Goal: Task Accomplishment & Management: Manage account settings

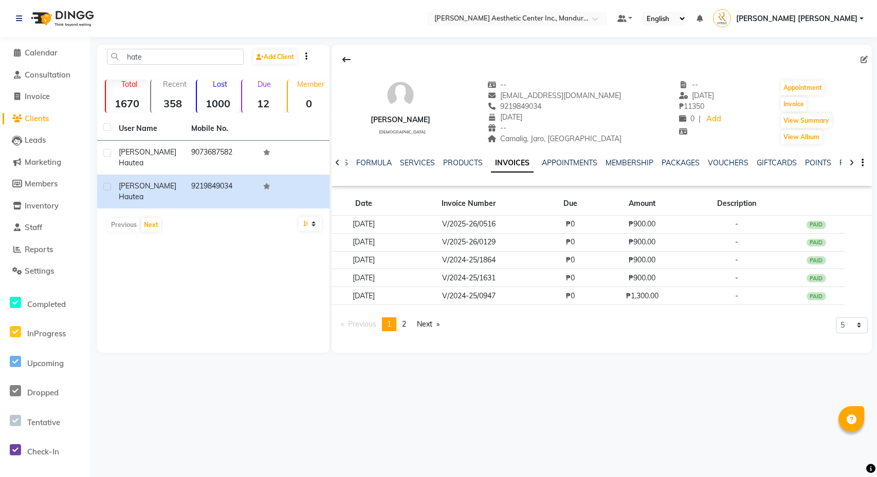
click at [12, 50] on span at bounding box center [16, 53] width 15 height 12
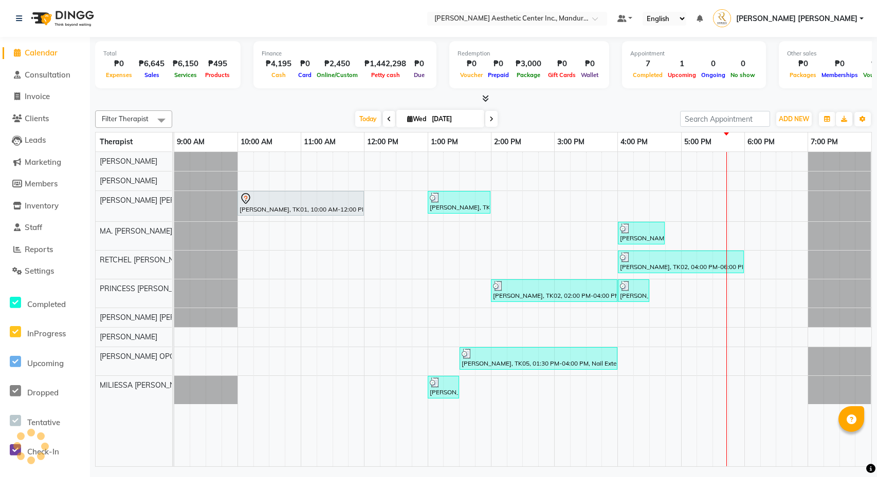
click at [20, 51] on icon at bounding box center [17, 53] width 7 height 8
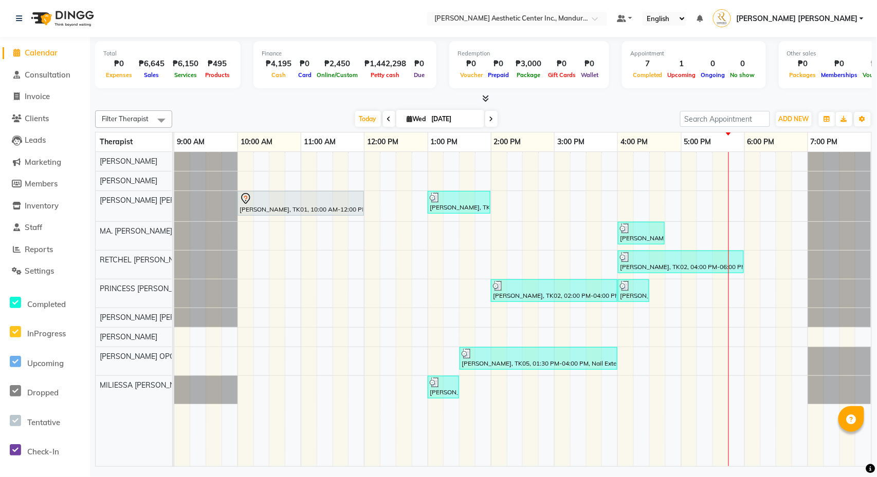
click at [658, 367] on div "[PERSON_NAME], TK01, 10:00 AM-12:00 PM, Permanent Make Up - Watercolor Lips By …" at bounding box center [522, 309] width 697 height 315
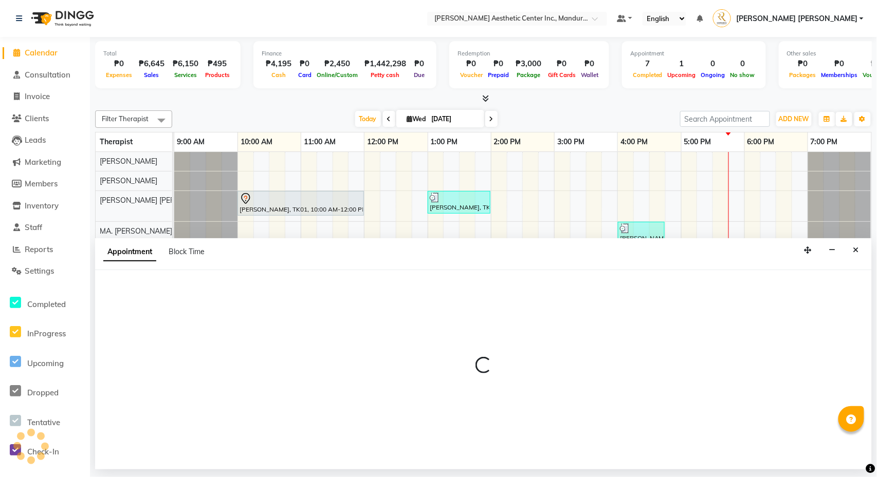
select select "50718"
select select "990"
select select "tentative"
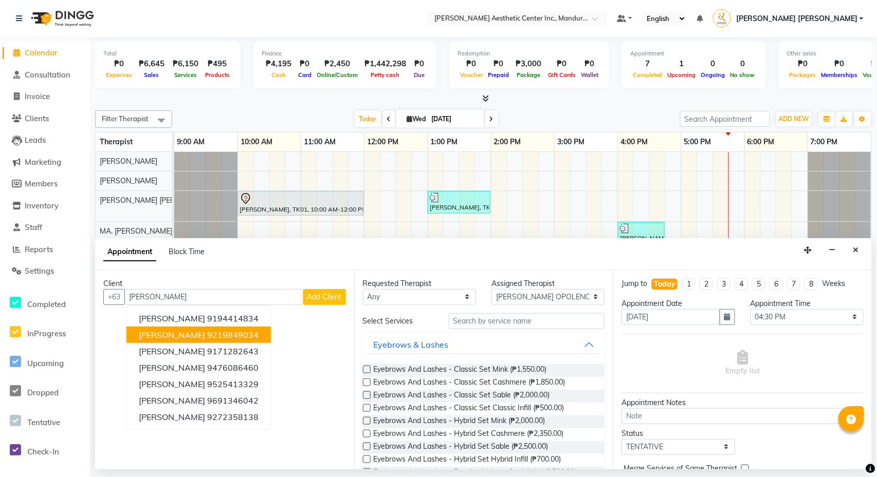
click at [255, 331] on button "[PERSON_NAME] 9219849034" at bounding box center [198, 335] width 144 height 16
type input "9219849034"
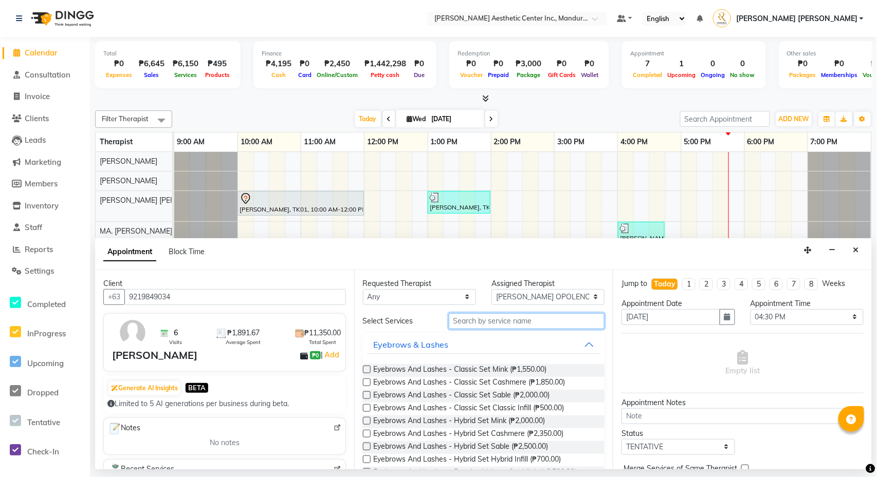
click at [522, 320] on input "text" at bounding box center [527, 321] width 156 height 16
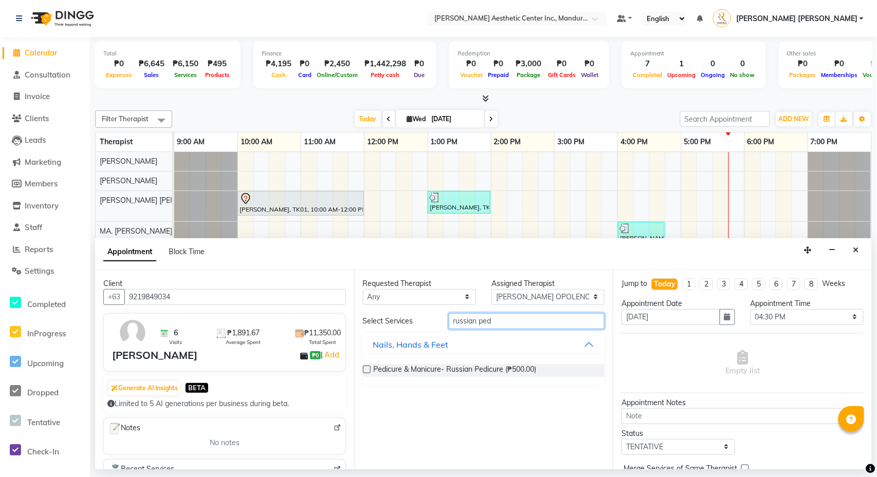
type input "russian per"
drag, startPoint x: 465, startPoint y: 318, endPoint x: 368, endPoint y: 373, distance: 111.6
click at [368, 373] on label at bounding box center [367, 370] width 8 height 8
click at [368, 373] on input "checkbox" at bounding box center [366, 370] width 7 height 7
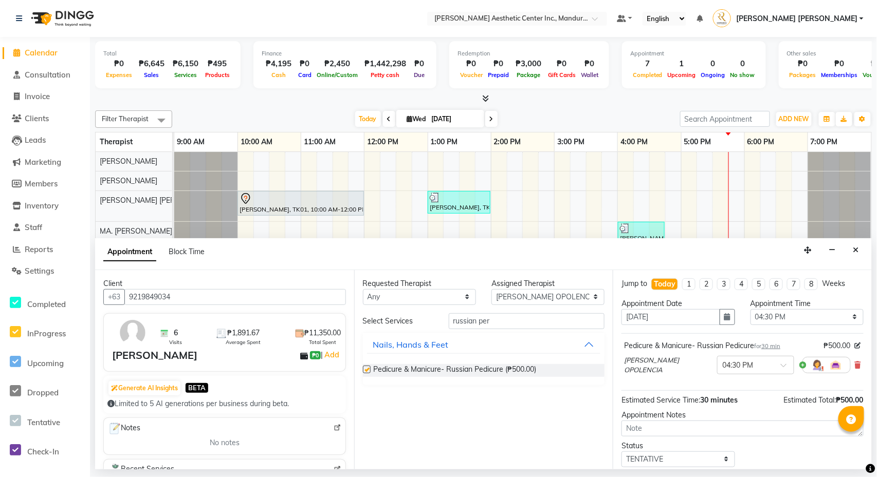
checkbox input "false"
click at [550, 320] on input "russian per" at bounding box center [527, 321] width 156 height 16
type input "r"
type input "foot"
click at [368, 369] on label at bounding box center [367, 370] width 8 height 8
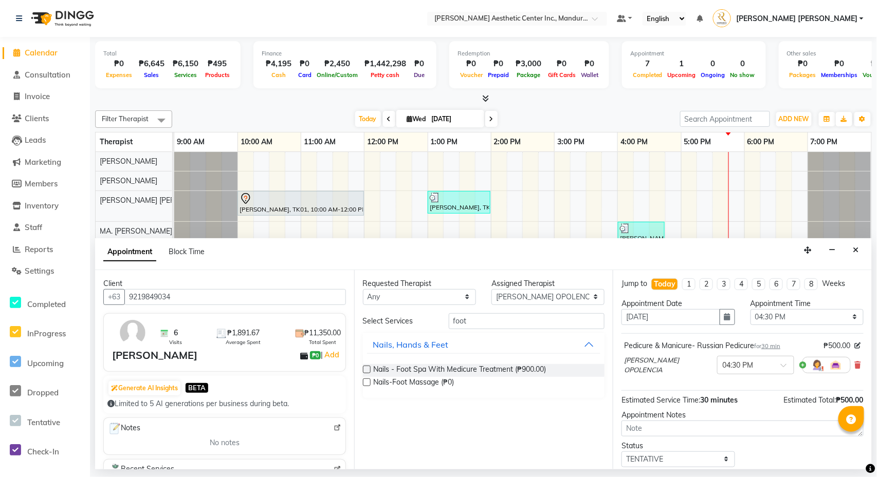
click at [368, 369] on input "checkbox" at bounding box center [366, 370] width 7 height 7
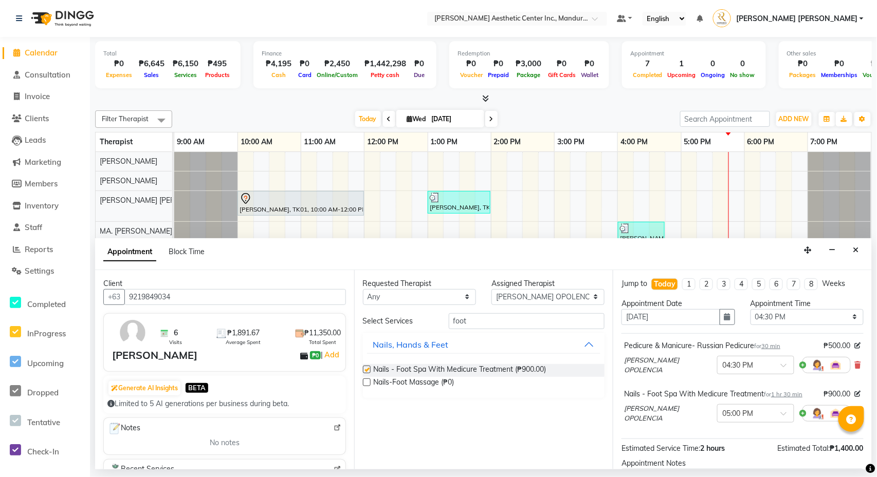
checkbox input "false"
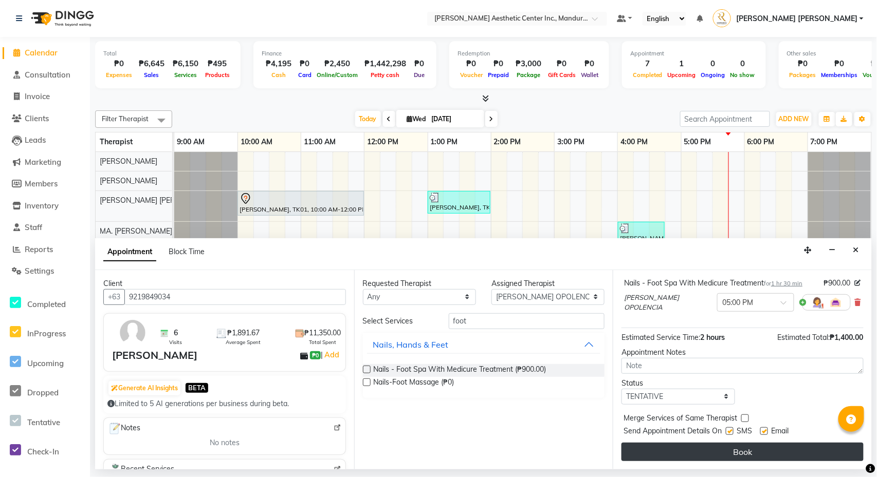
scroll to position [115, 0]
click at [685, 451] on button "Book" at bounding box center [742, 452] width 242 height 19
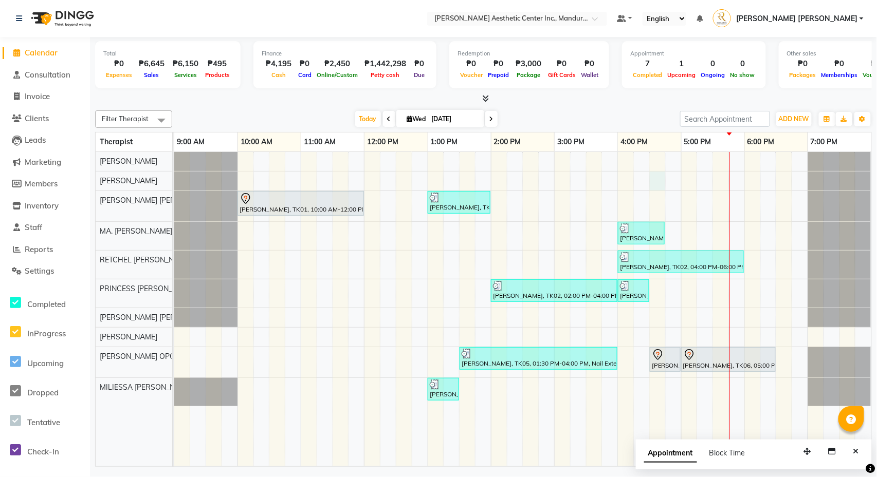
click at [658, 183] on div "[PERSON_NAME], TK01, 10:00 AM-12:00 PM, Permanent Make Up - Watercolor Lips By …" at bounding box center [522, 309] width 697 height 315
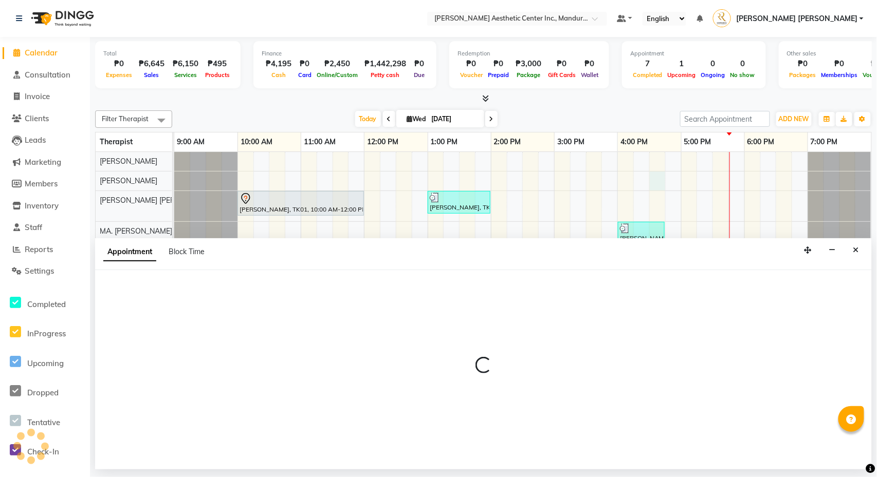
select select "46222"
select select "990"
select select "tentative"
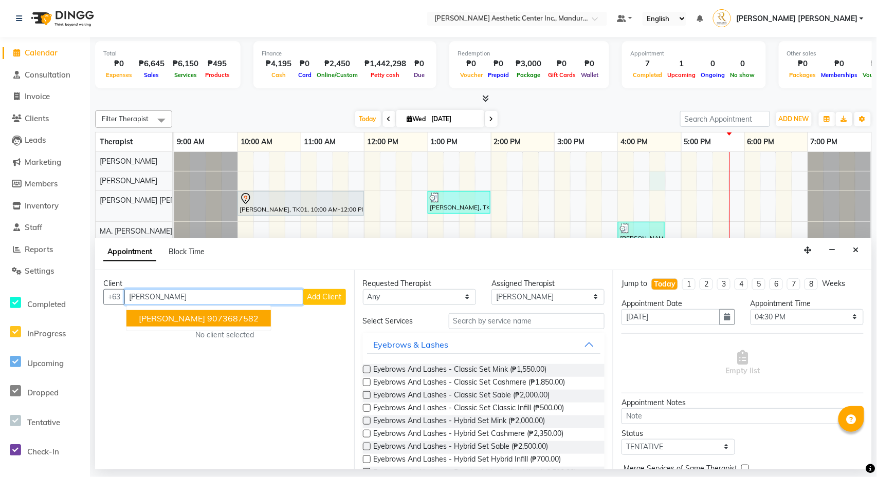
click at [216, 317] on ngb-highlight "9073687582" at bounding box center [232, 318] width 51 height 10
type input "9073687582"
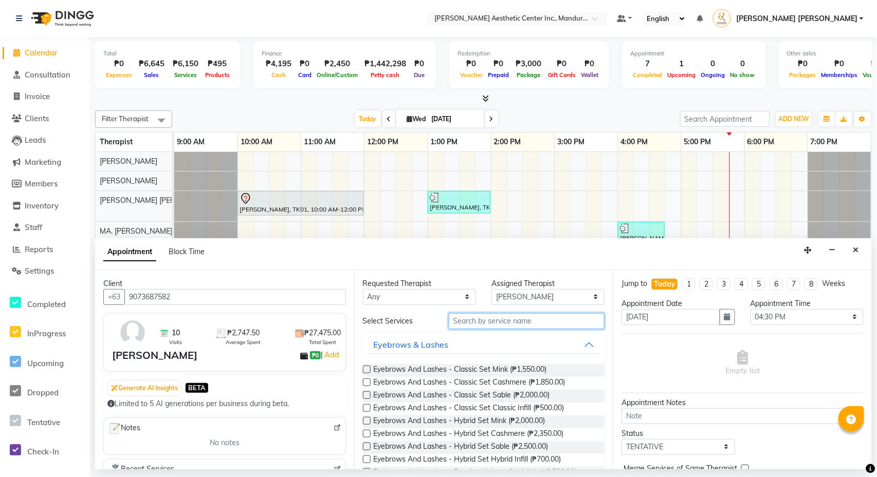
click at [476, 319] on input "text" at bounding box center [527, 321] width 156 height 16
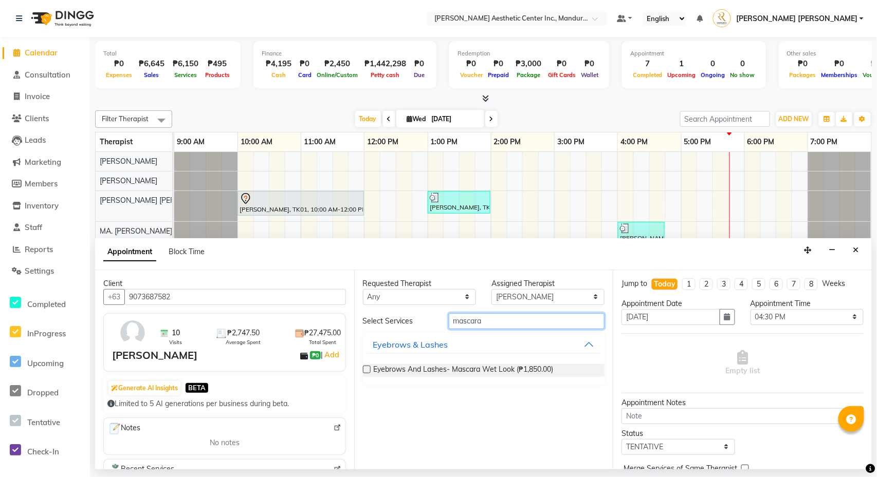
type input "mascara"
click at [364, 368] on label at bounding box center [367, 370] width 8 height 8
click at [364, 368] on input "checkbox" at bounding box center [366, 370] width 7 height 7
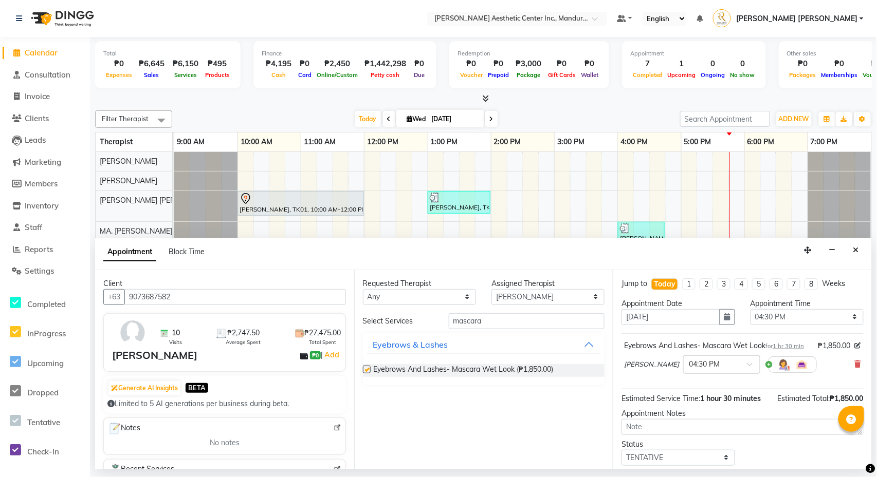
checkbox input "false"
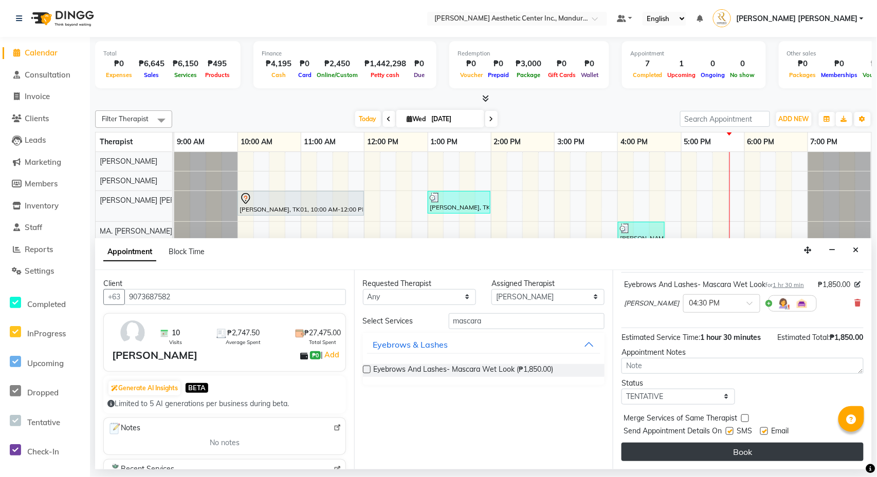
scroll to position [86, 0]
click at [745, 453] on button "Book" at bounding box center [742, 452] width 242 height 19
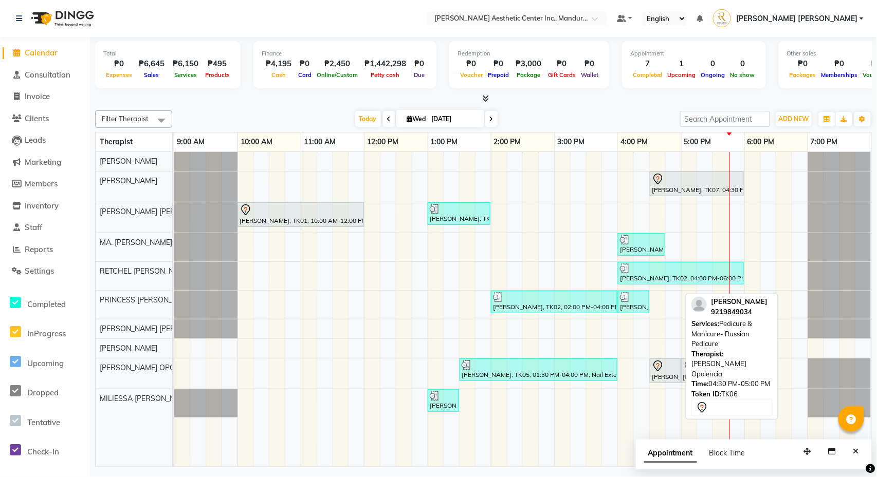
click at [671, 375] on div "[PERSON_NAME], TK06, 04:30 PM-05:00 PM, Pedicure & Manicure- Russian Pedicure" at bounding box center [665, 371] width 29 height 22
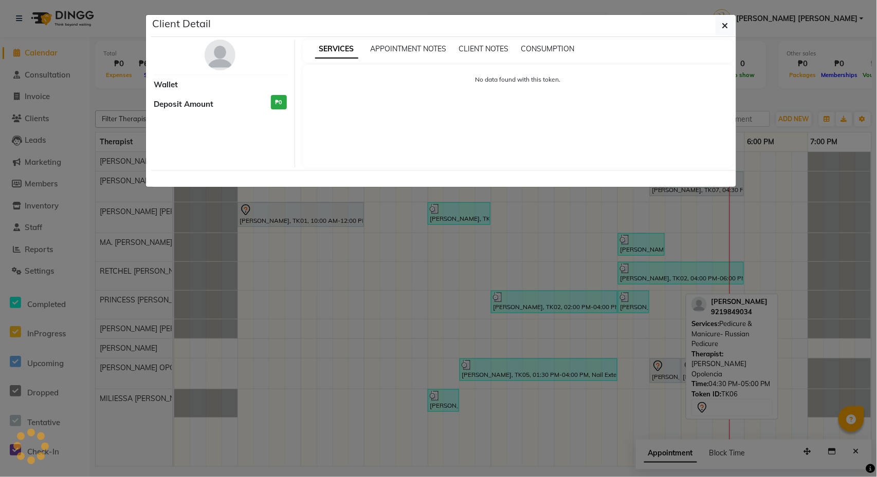
select select "7"
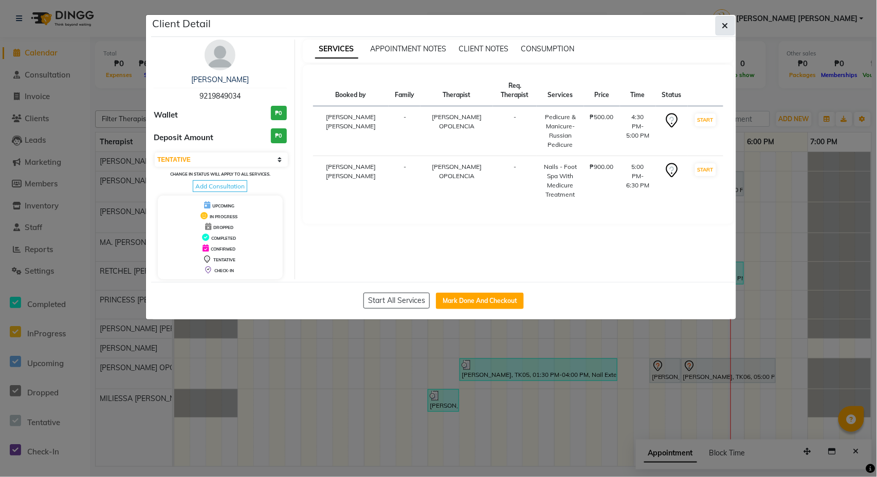
click at [724, 27] on icon "button" at bounding box center [725, 26] width 6 height 8
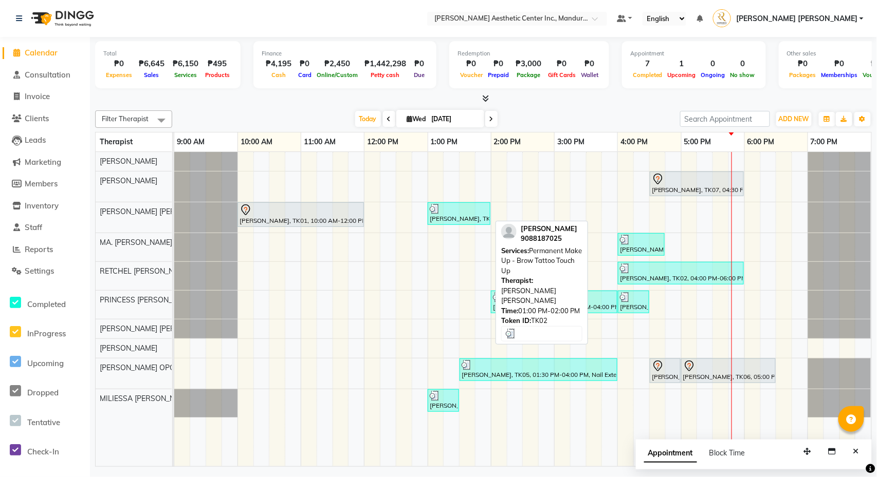
click at [445, 208] on div at bounding box center [459, 209] width 59 height 10
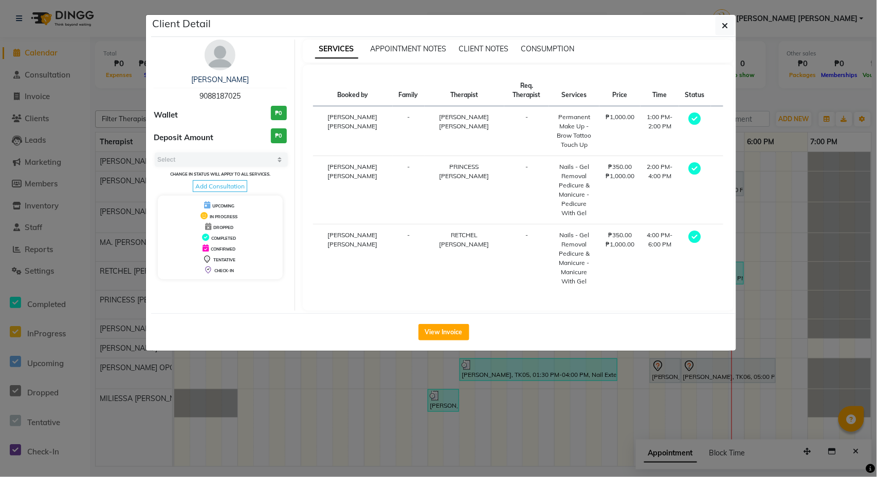
select select "3"
click at [432, 318] on div "View Invoice" at bounding box center [443, 332] width 585 height 38
click at [436, 332] on button "View Invoice" at bounding box center [443, 332] width 51 height 16
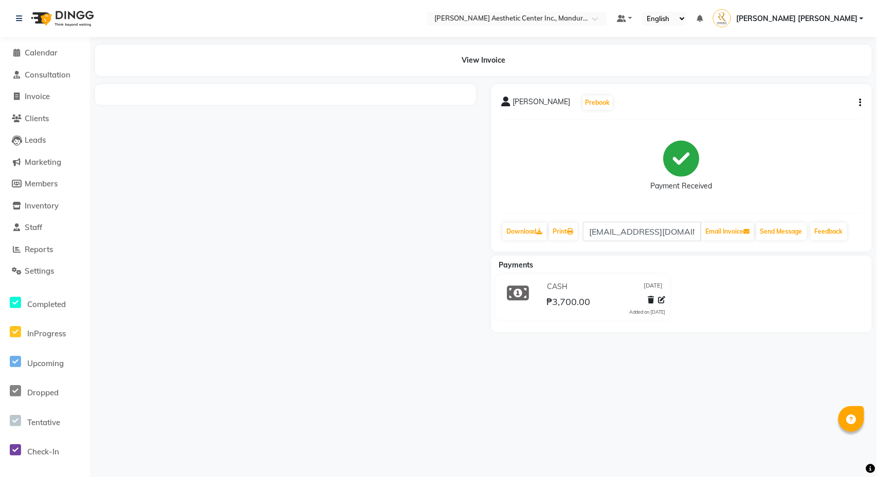
click at [572, 239] on link "Print" at bounding box center [563, 231] width 29 height 17
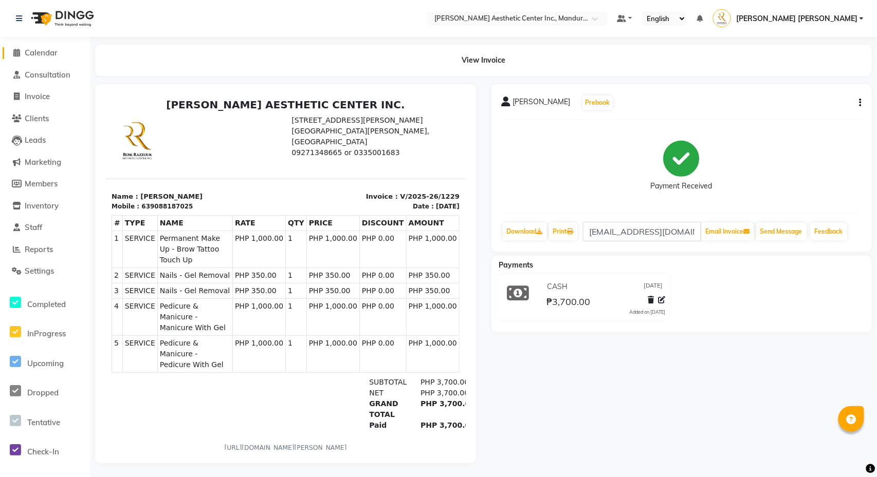
click at [23, 56] on span at bounding box center [16, 53] width 15 height 12
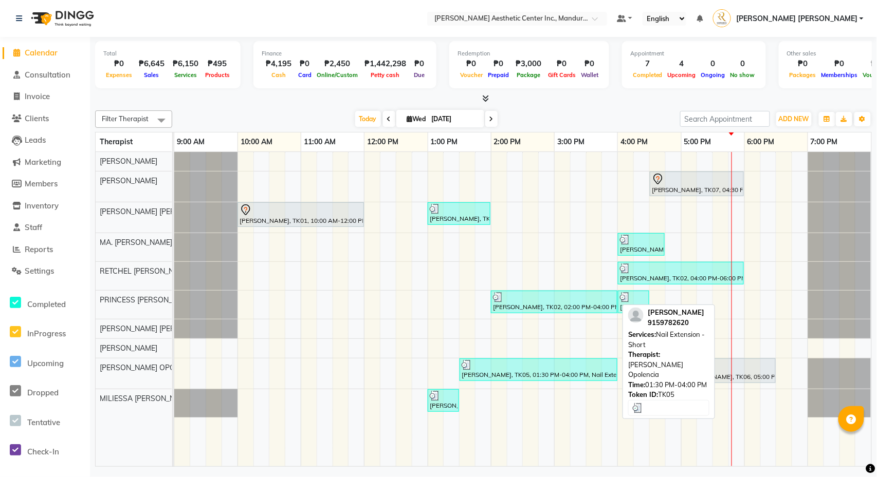
click at [529, 376] on div "[PERSON_NAME], TK05, 01:30 PM-04:00 PM, Nail Extension - Short" at bounding box center [538, 370] width 156 height 20
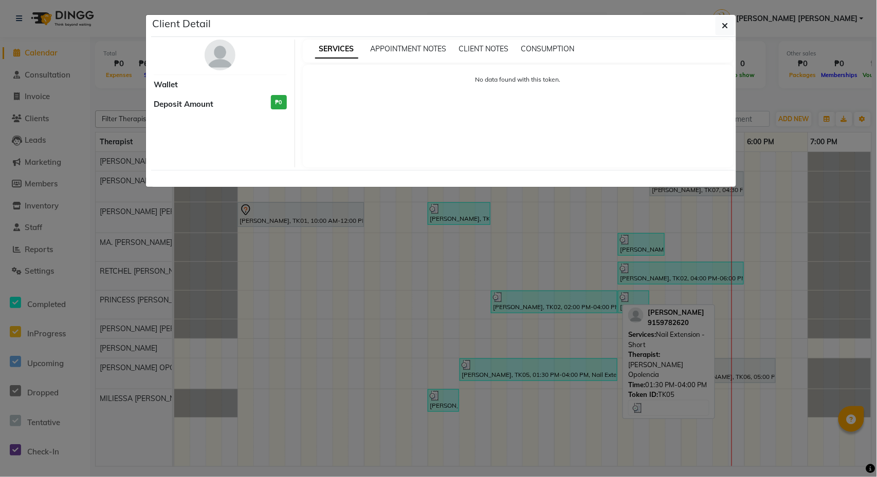
select select "3"
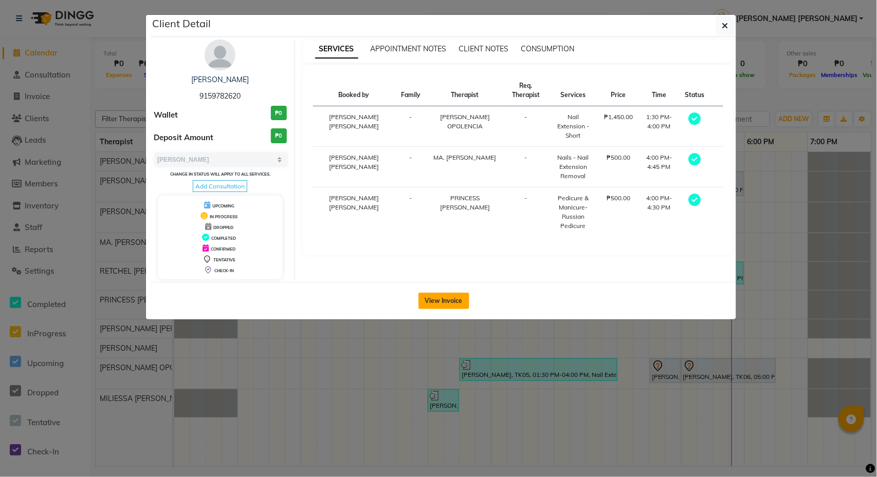
click at [449, 301] on button "View Invoice" at bounding box center [443, 301] width 51 height 16
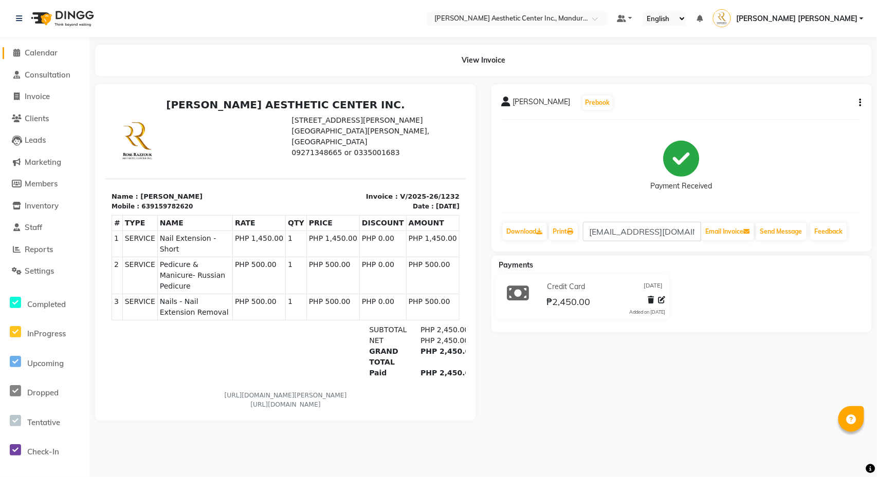
click at [14, 49] on icon at bounding box center [17, 53] width 7 height 8
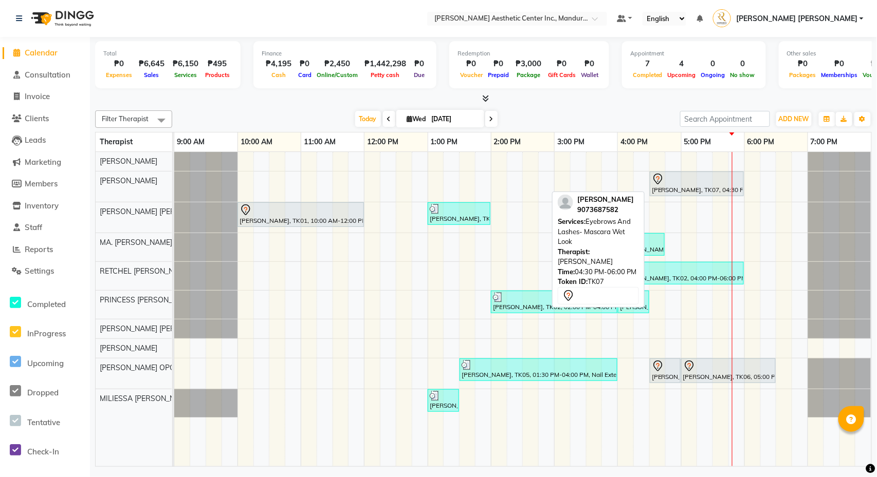
click at [677, 183] on div at bounding box center [697, 179] width 90 height 12
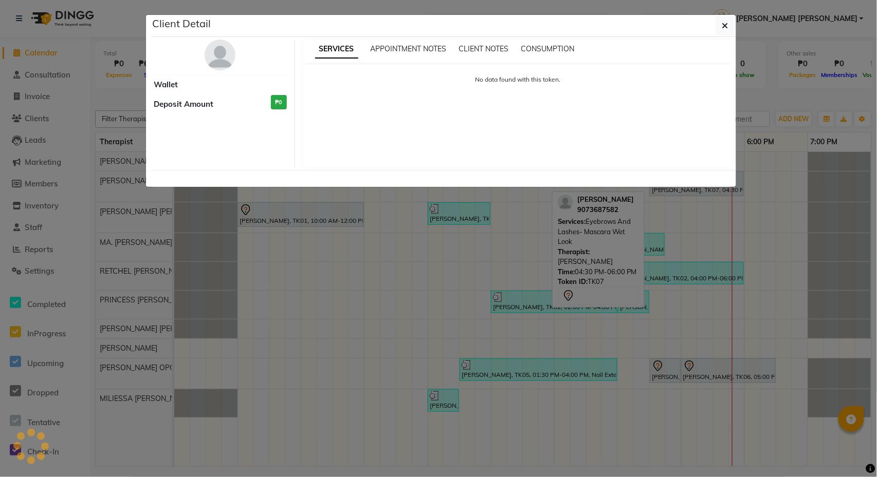
select select "7"
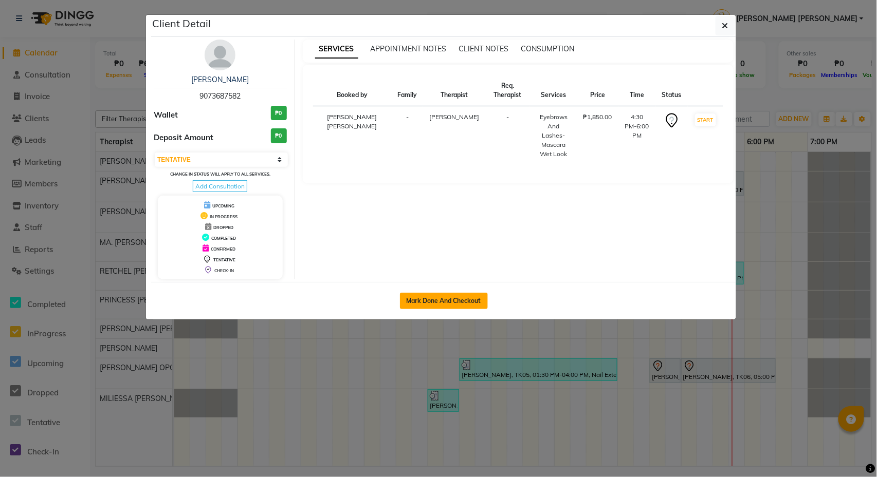
click at [470, 307] on button "Mark Done And Checkout" at bounding box center [444, 301] width 88 height 16
select select "6259"
select select "service"
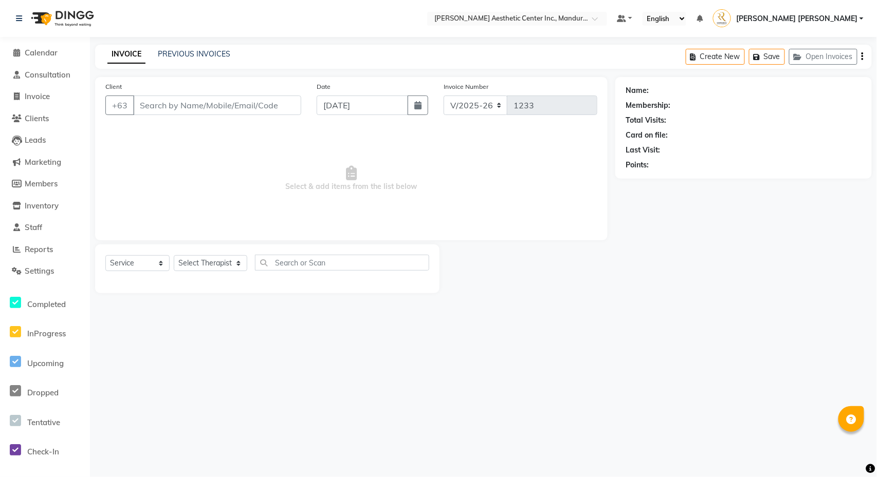
type input "9073687582"
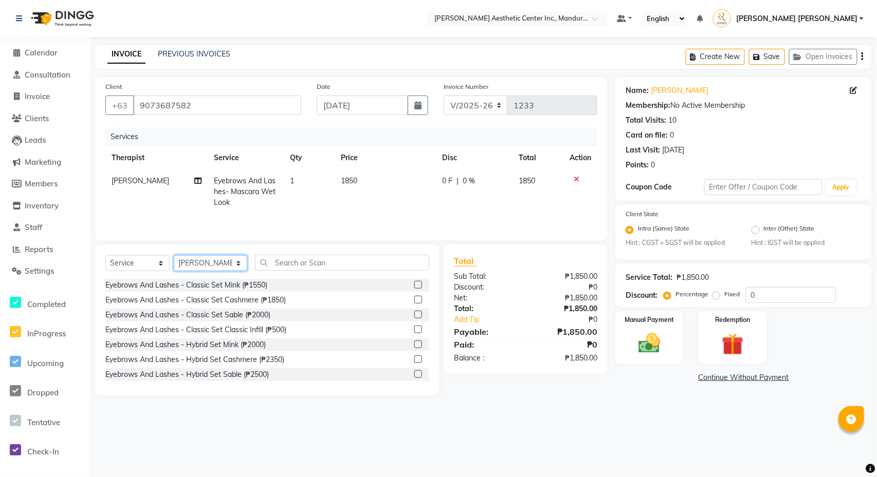
select select "46411"
click at [327, 260] on input "text" at bounding box center [342, 263] width 174 height 16
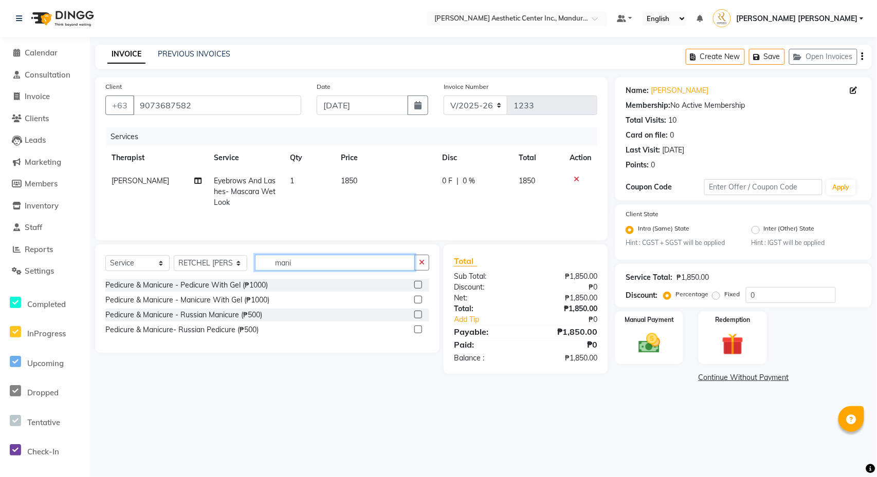
type input "mani"
click at [418, 299] on label at bounding box center [418, 300] width 8 height 8
click at [418, 299] on input "checkbox" at bounding box center [417, 300] width 7 height 7
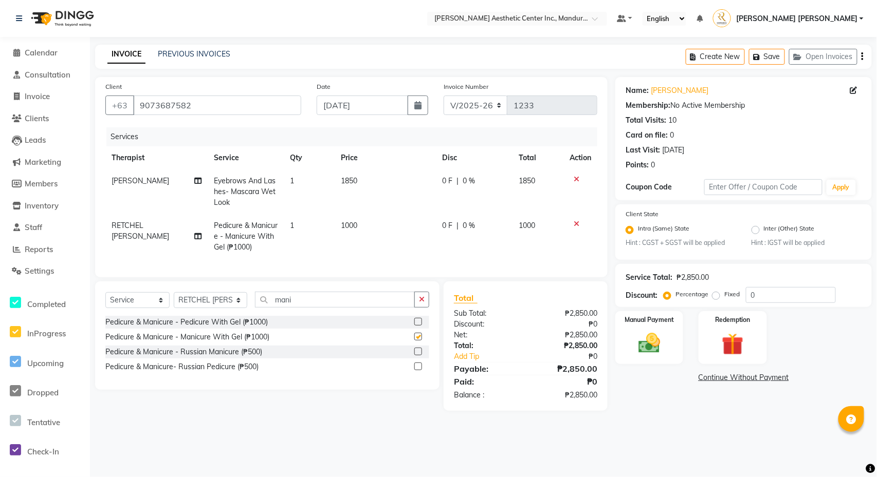
checkbox input "false"
click at [421, 301] on icon "button" at bounding box center [422, 299] width 6 height 7
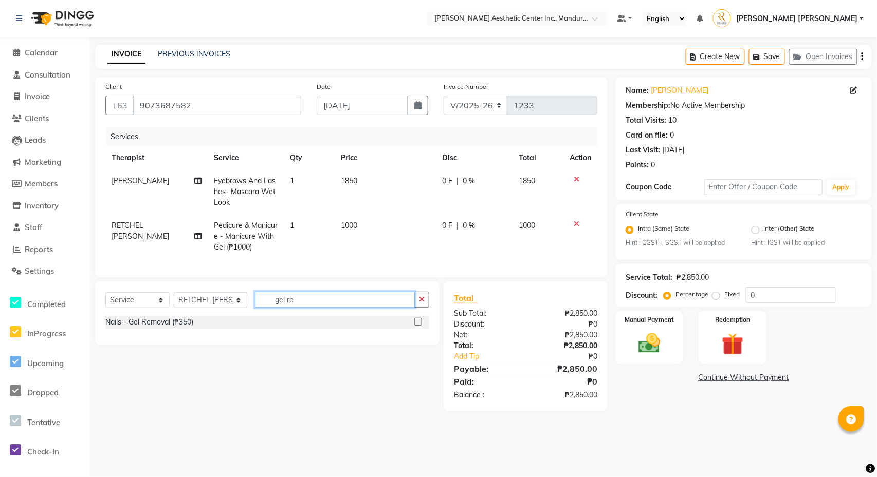
type input "gel re"
click at [418, 325] on label at bounding box center [418, 322] width 8 height 8
click at [418, 325] on input "checkbox" at bounding box center [417, 322] width 7 height 7
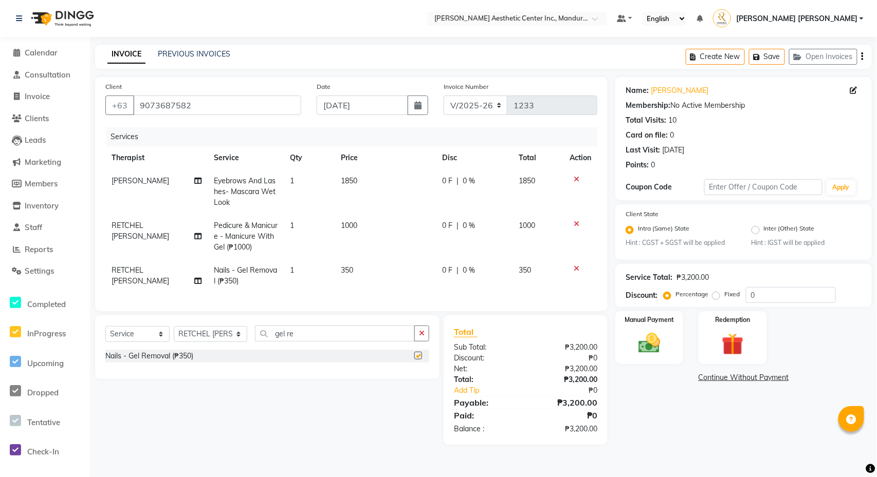
checkbox input "false"
click at [727, 377] on link "Continue Without Payment" at bounding box center [743, 378] width 252 height 11
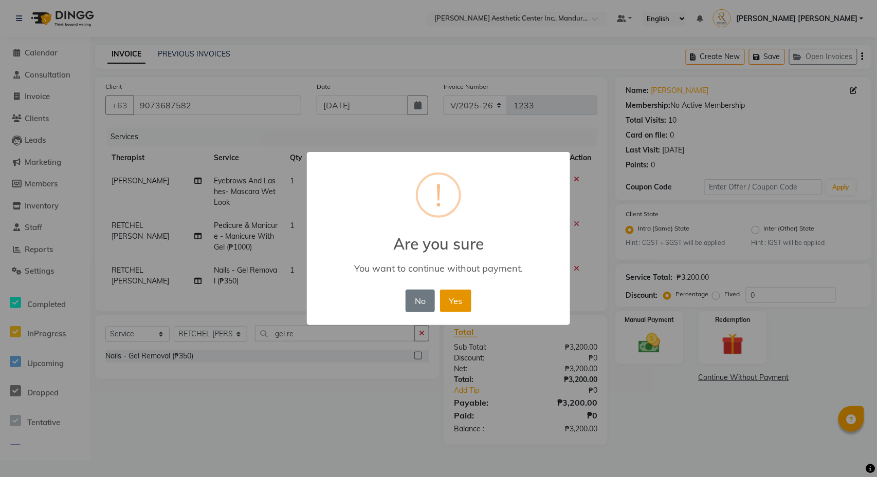
click at [454, 297] on button "Yes" at bounding box center [455, 301] width 31 height 23
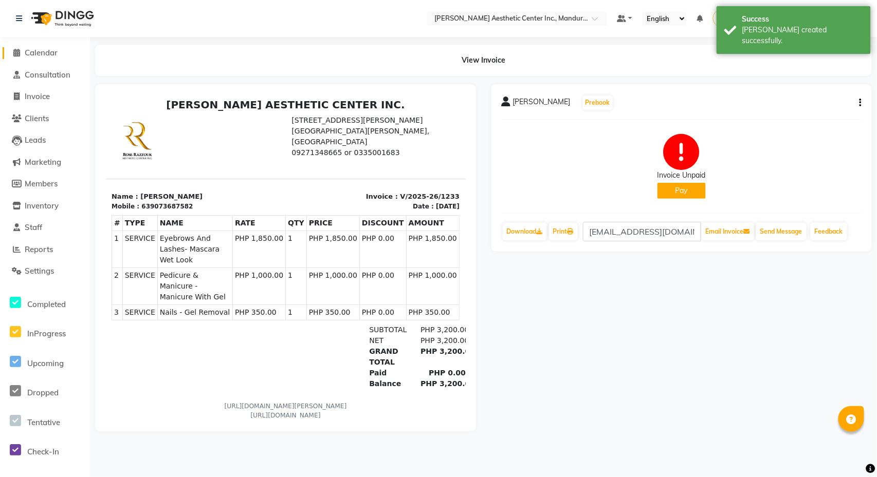
click at [48, 48] on span "Calendar" at bounding box center [41, 53] width 33 height 10
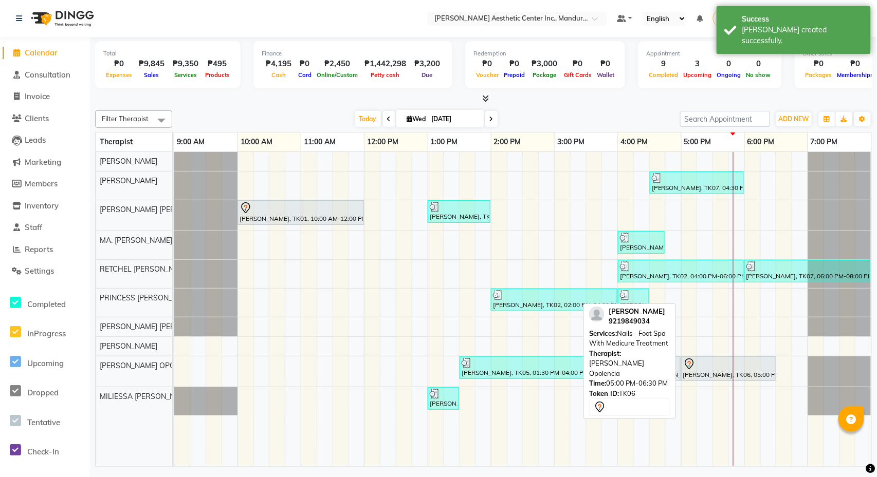
click at [703, 371] on div at bounding box center [728, 364] width 90 height 12
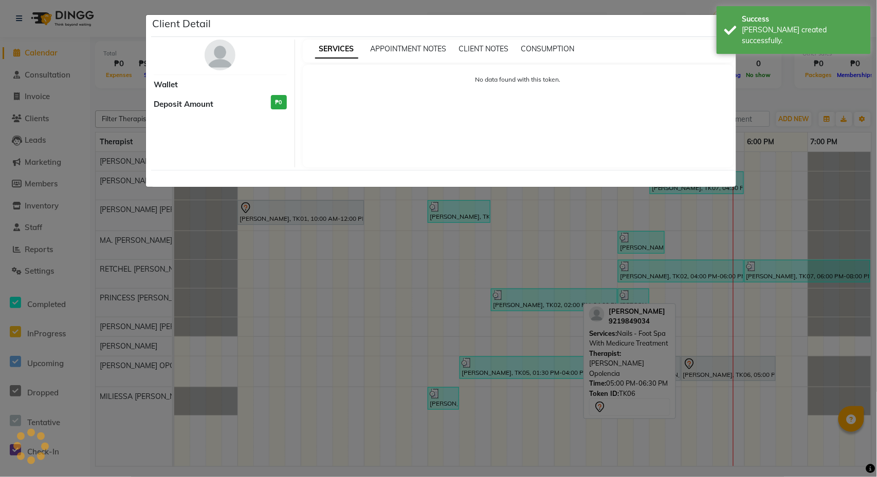
select select "7"
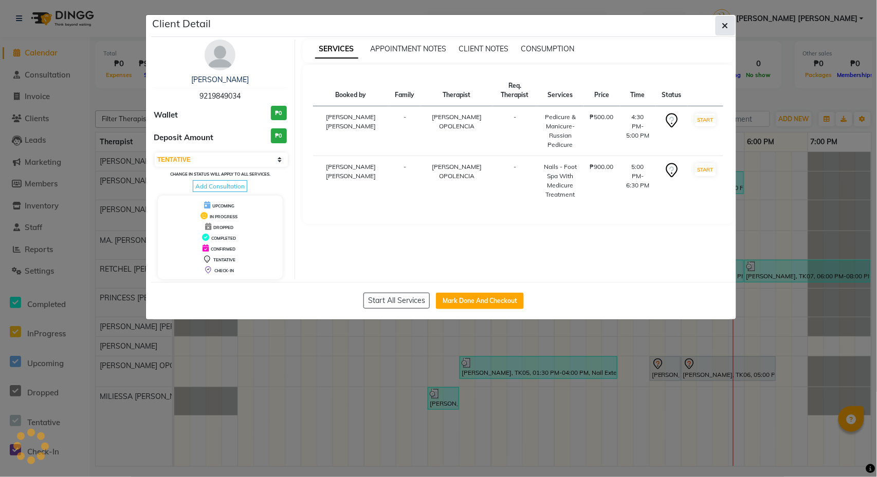
click at [723, 27] on icon "button" at bounding box center [725, 26] width 6 height 8
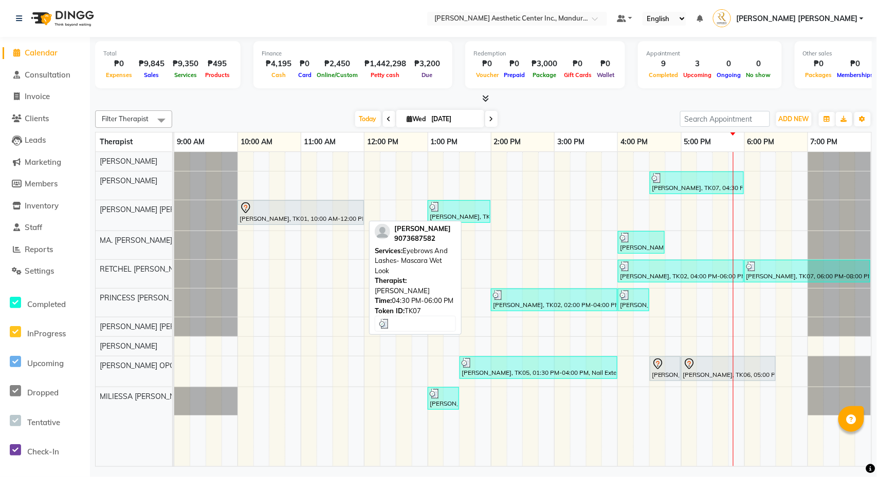
click at [675, 175] on div at bounding box center [697, 178] width 90 height 10
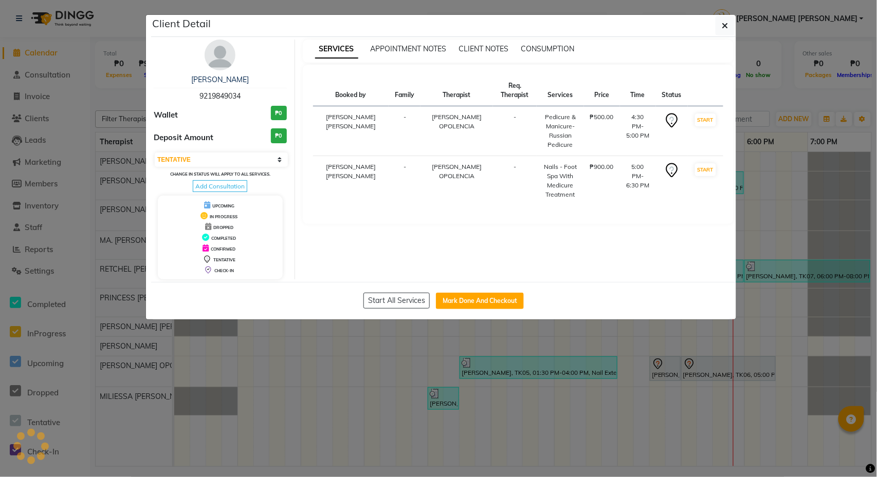
select select "3"
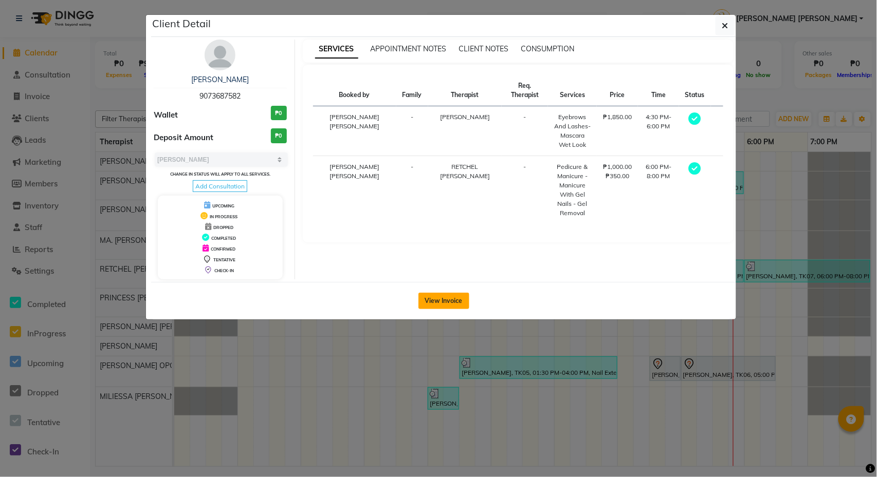
click at [449, 306] on button "View Invoice" at bounding box center [443, 301] width 51 height 16
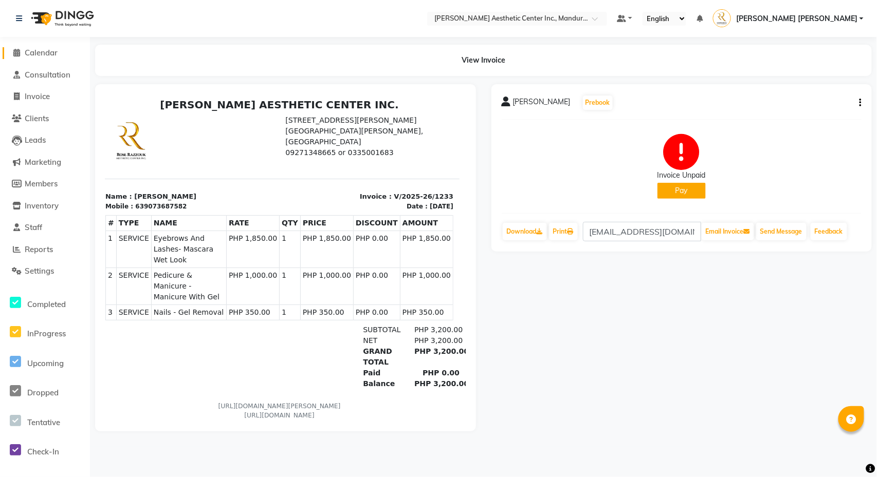
click at [25, 53] on span "Calendar" at bounding box center [41, 53] width 33 height 10
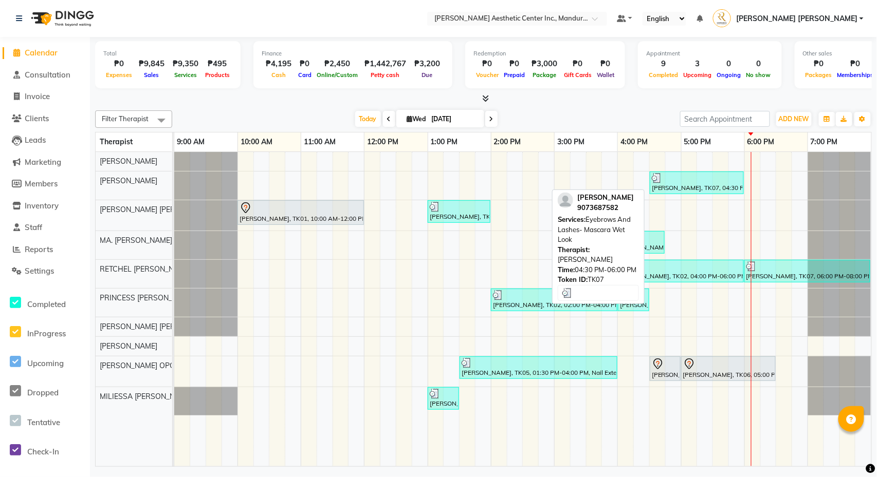
click at [673, 186] on div "[PERSON_NAME], TK07, 04:30 PM-06:00 PM, Eyebrows And Lashes- Mascara Wet Look" at bounding box center [697, 183] width 92 height 20
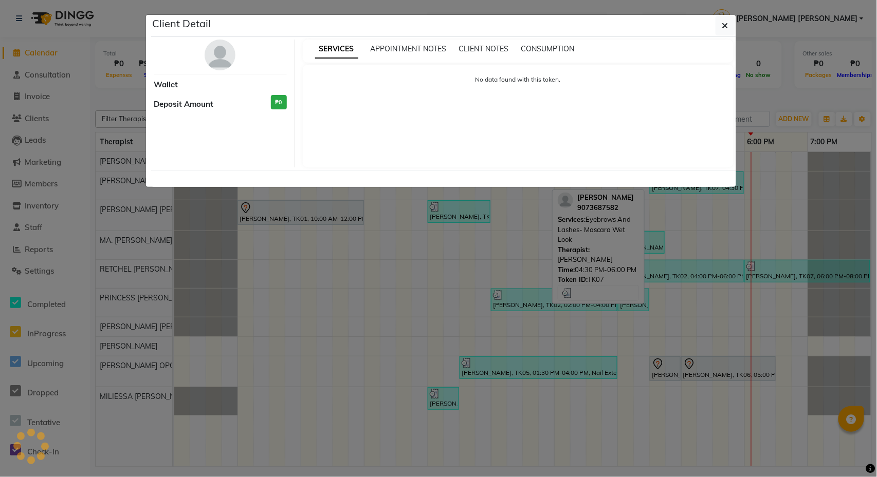
select select "3"
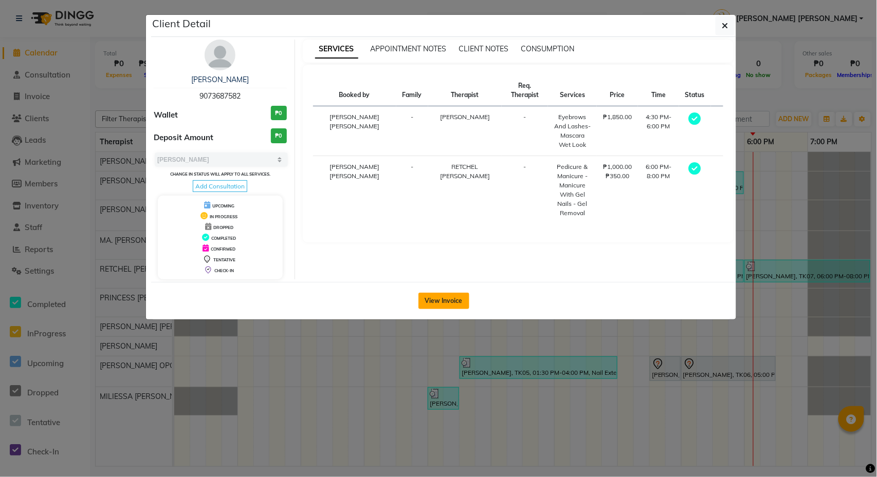
click at [445, 301] on button "View Invoice" at bounding box center [443, 301] width 51 height 16
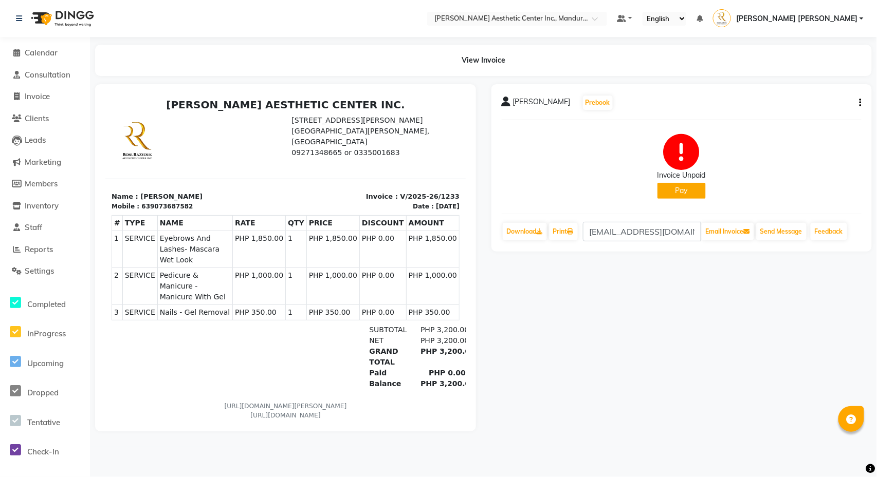
click at [856, 105] on button "button" at bounding box center [858, 103] width 6 height 11
click at [804, 115] on div "Edit Invoice" at bounding box center [809, 115] width 70 height 13
select select "service"
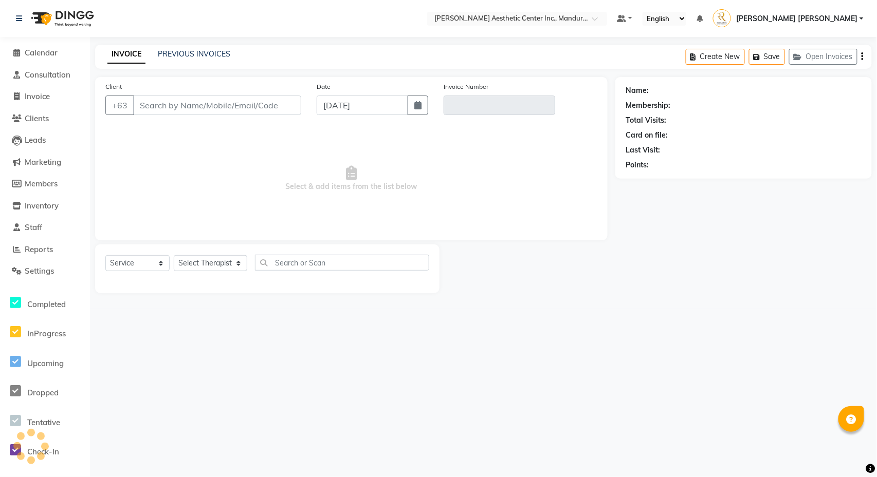
type input "9073687582"
type input "V/2025-26/1233"
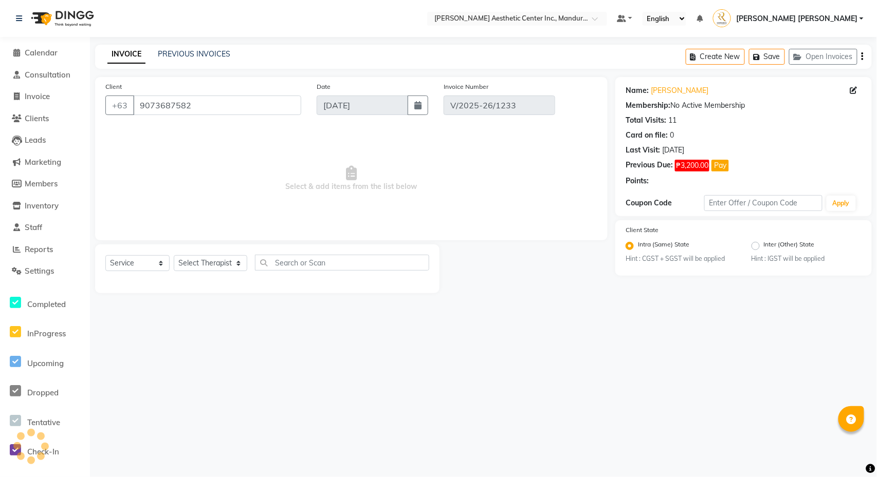
select select "select"
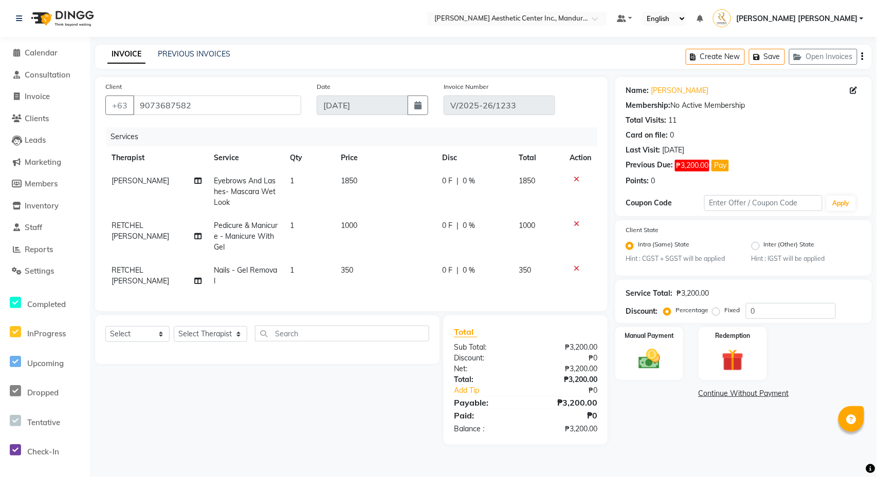
click at [574, 270] on icon at bounding box center [577, 268] width 6 height 7
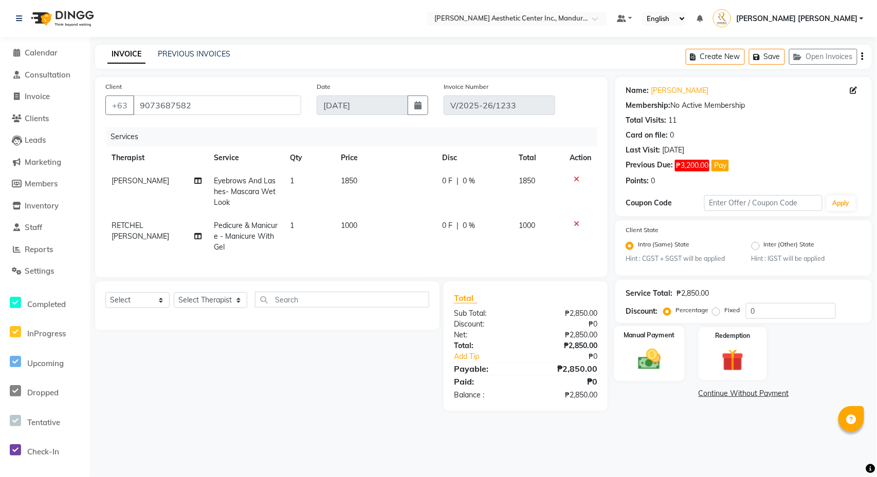
click at [666, 373] on img at bounding box center [649, 360] width 37 height 26
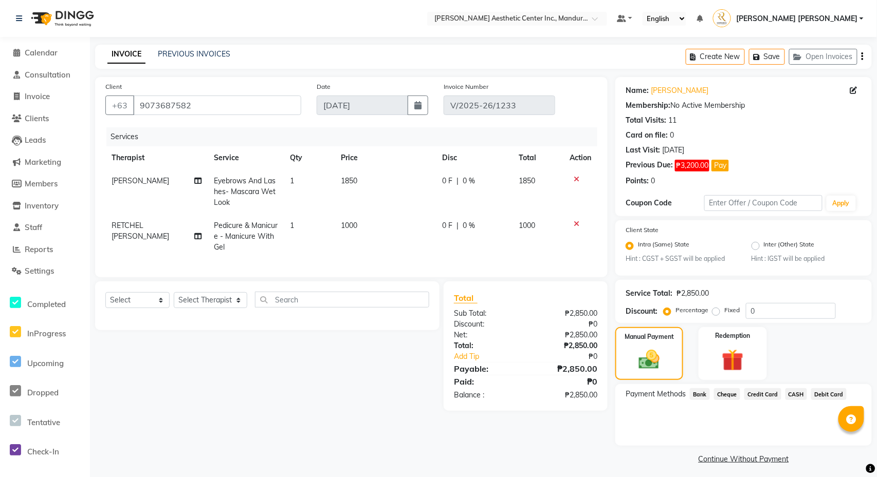
click at [806, 393] on span "CASH" at bounding box center [796, 395] width 22 height 12
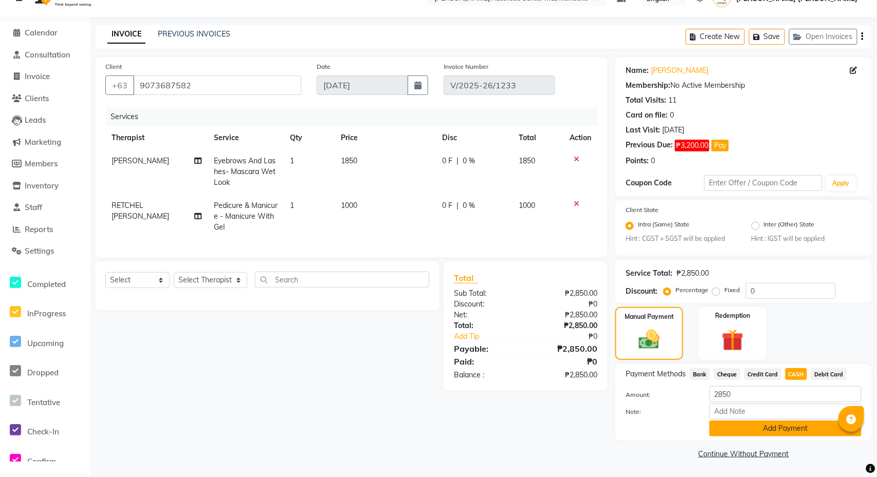
scroll to position [35, 0]
click at [741, 429] on button "Add Payment" at bounding box center [785, 429] width 152 height 16
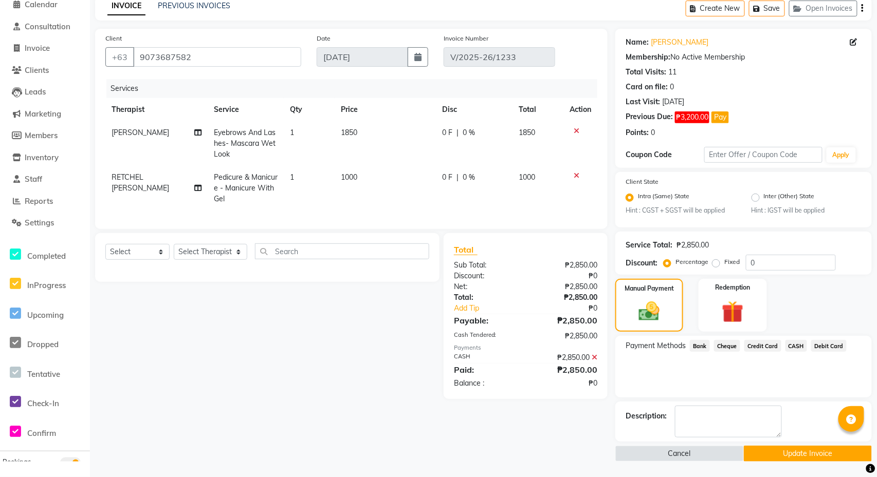
scroll to position [50, 0]
click at [788, 453] on button "Update Invoice" at bounding box center [808, 454] width 128 height 16
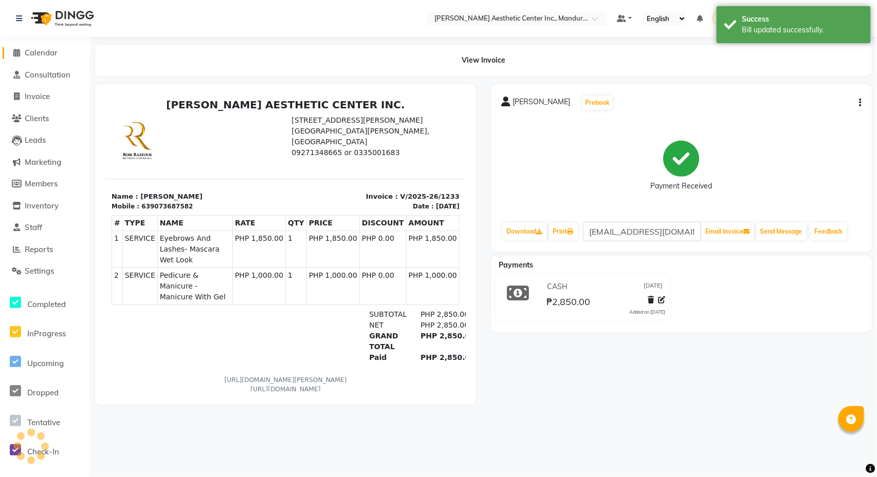
click at [26, 53] on span "Calendar" at bounding box center [41, 53] width 33 height 10
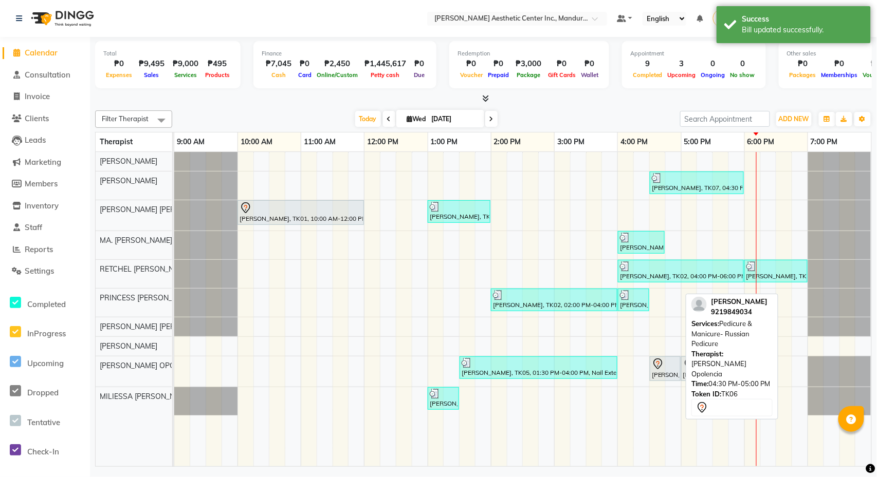
click at [661, 368] on icon at bounding box center [658, 364] width 12 height 12
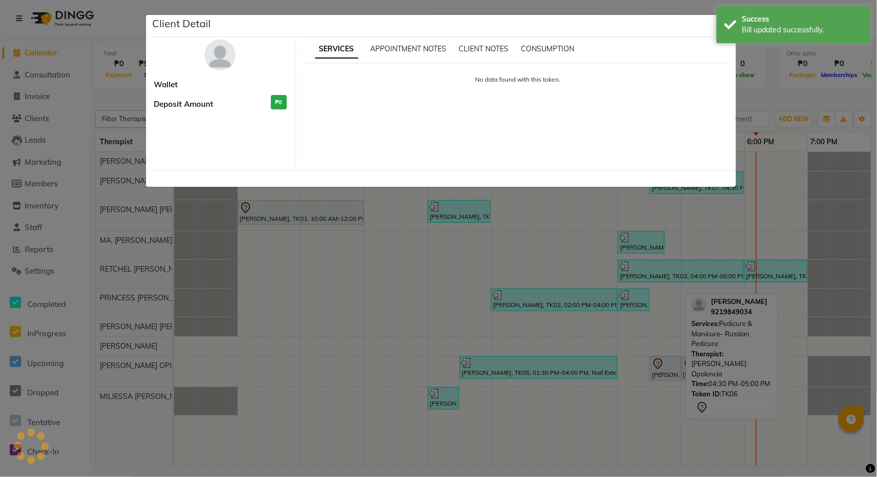
select select "7"
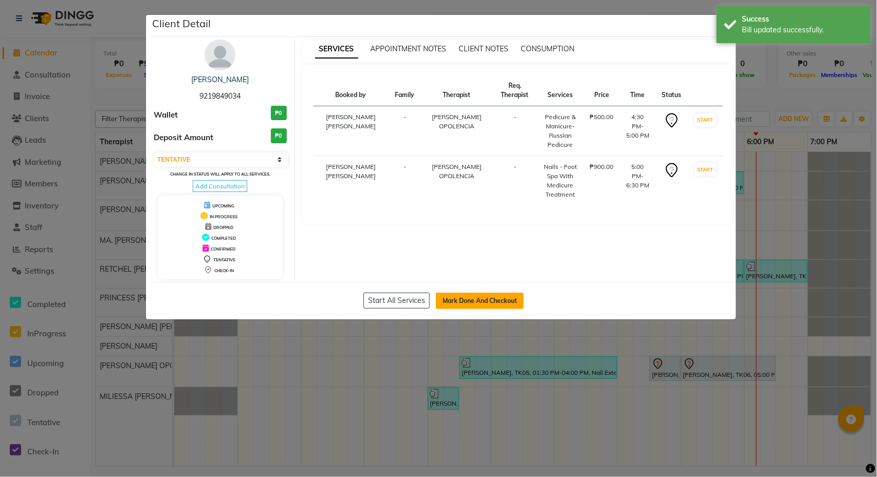
click at [465, 305] on button "Mark Done And Checkout" at bounding box center [480, 301] width 88 height 16
select select "service"
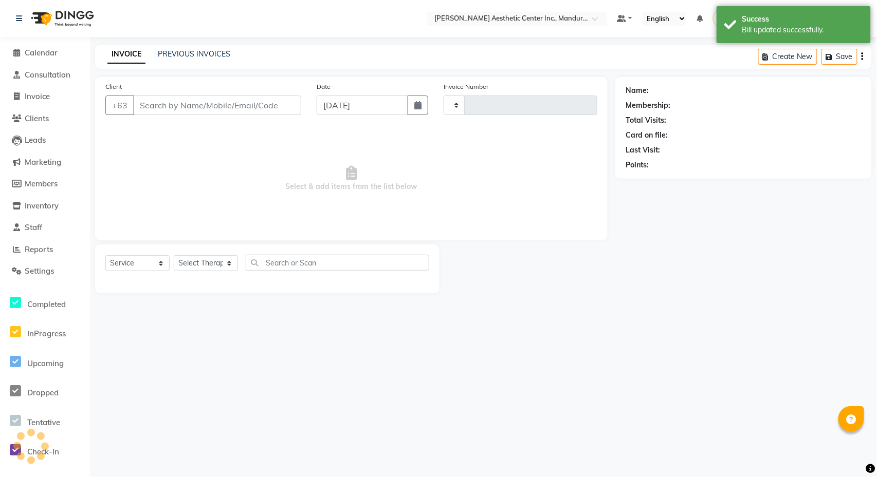
type input "1234"
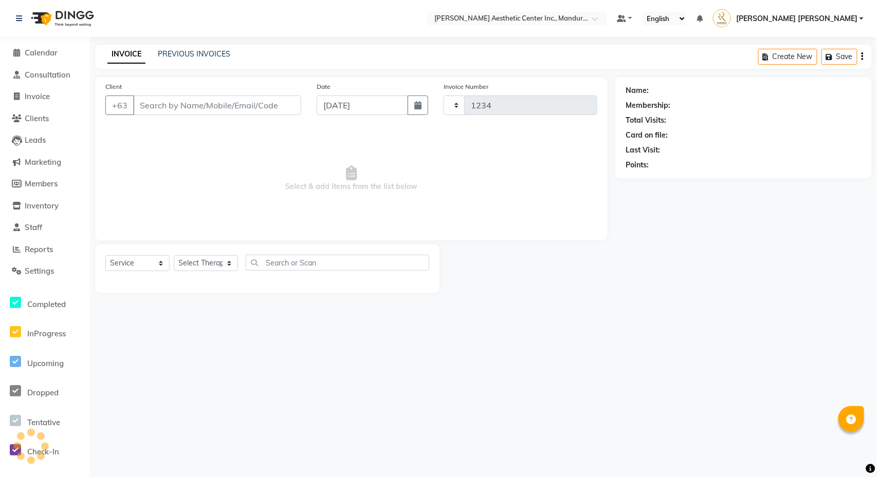
select select "6259"
type input "9219849034"
select select "50718"
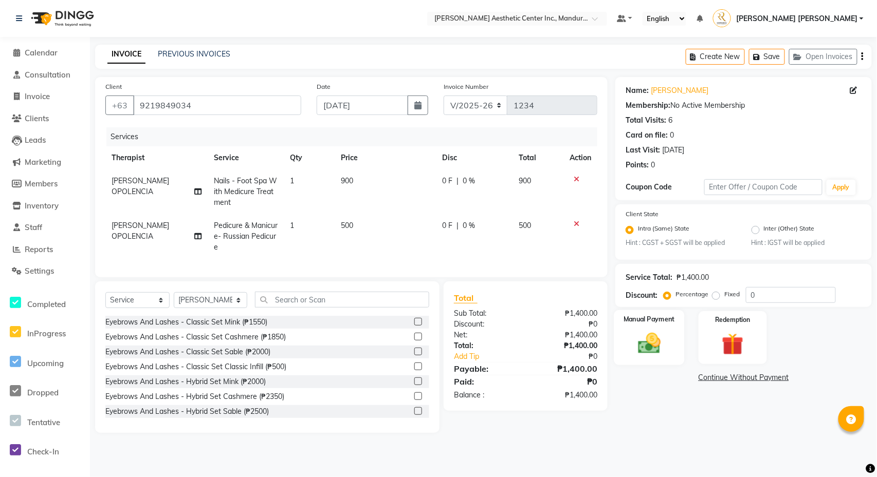
click at [673, 357] on div "Manual Payment" at bounding box center [649, 337] width 70 height 55
click at [807, 378] on span "CASH" at bounding box center [796, 379] width 22 height 12
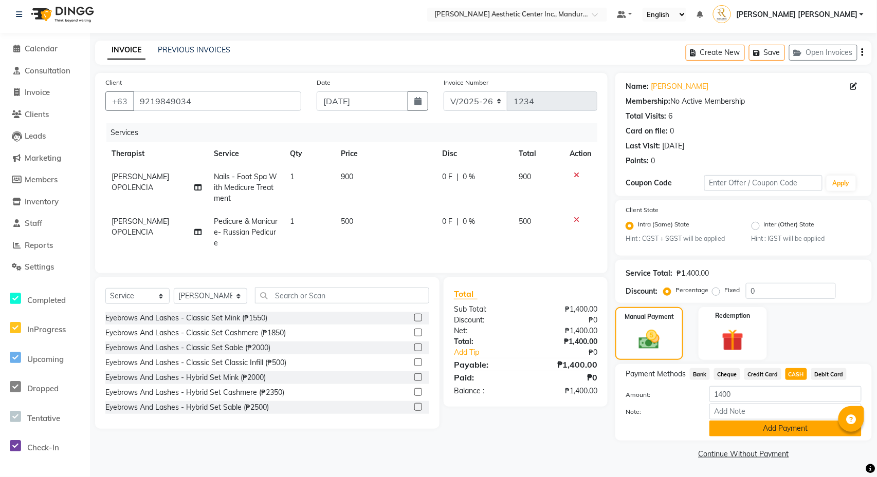
scroll to position [19, 0]
click at [800, 433] on button "Add Payment" at bounding box center [785, 429] width 152 height 16
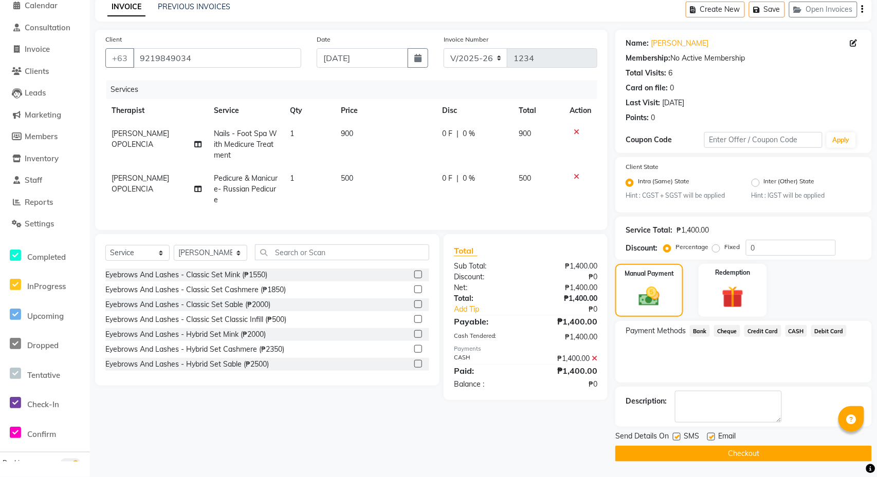
scroll to position [49, 0]
click at [780, 454] on button "Checkout" at bounding box center [743, 454] width 256 height 16
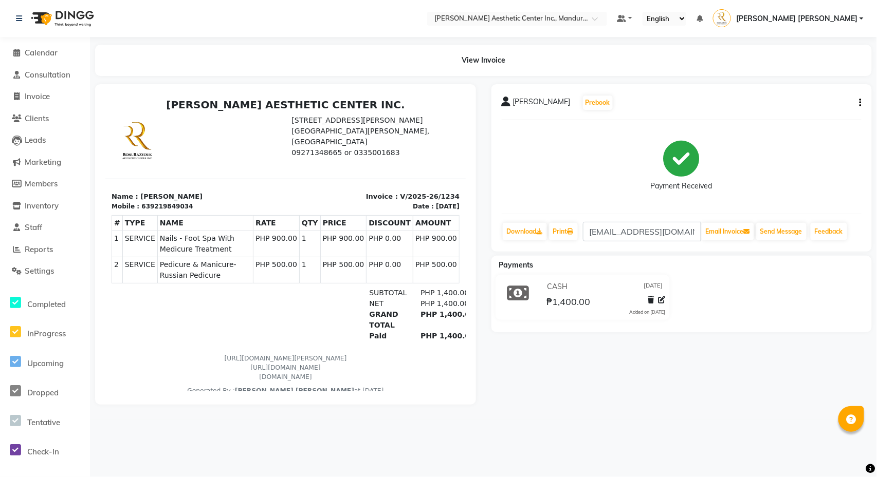
click at [500, 247] on div "[PERSON_NAME] Prebook Payment Received Download Print [EMAIL_ADDRESS][DOMAIN_NA…" at bounding box center [681, 168] width 381 height 168
click at [46, 51] on span "Calendar" at bounding box center [41, 53] width 33 height 10
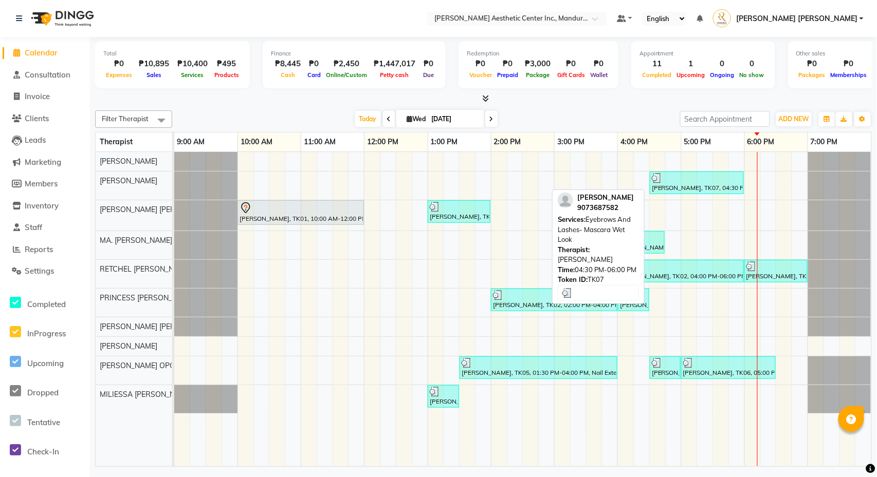
click at [687, 185] on div "[PERSON_NAME], TK07, 04:30 PM-06:00 PM, Eyebrows And Lashes- Mascara Wet Look" at bounding box center [697, 183] width 92 height 20
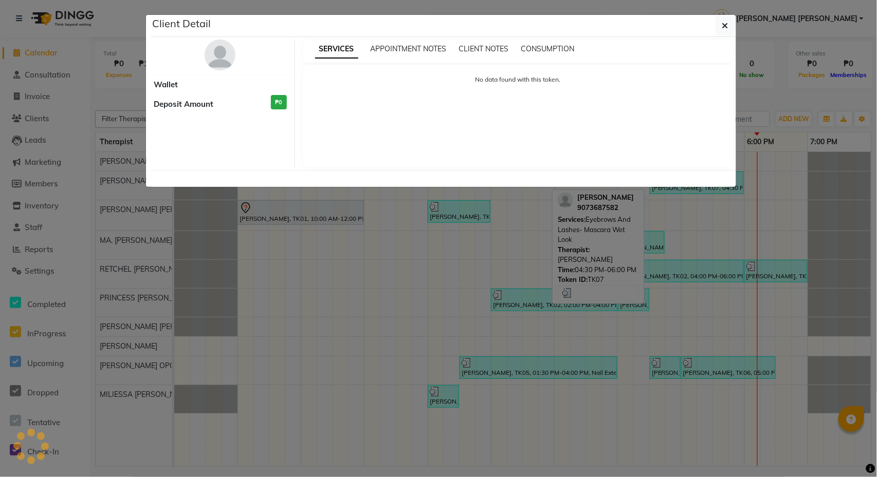
select select "3"
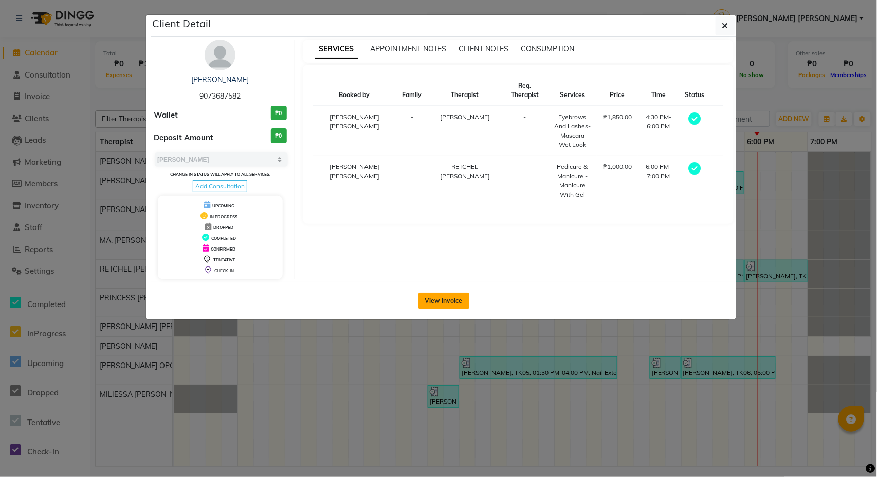
click at [440, 307] on button "View Invoice" at bounding box center [443, 301] width 51 height 16
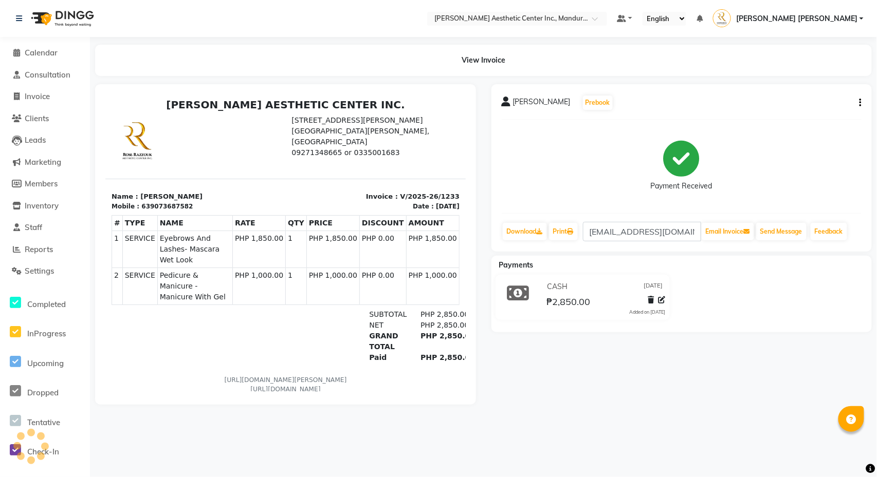
click at [861, 103] on icon "button" at bounding box center [860, 103] width 2 height 1
click at [822, 100] on div "Edit Item Staff" at bounding box center [809, 102] width 70 height 13
select select "46222"
select select "46411"
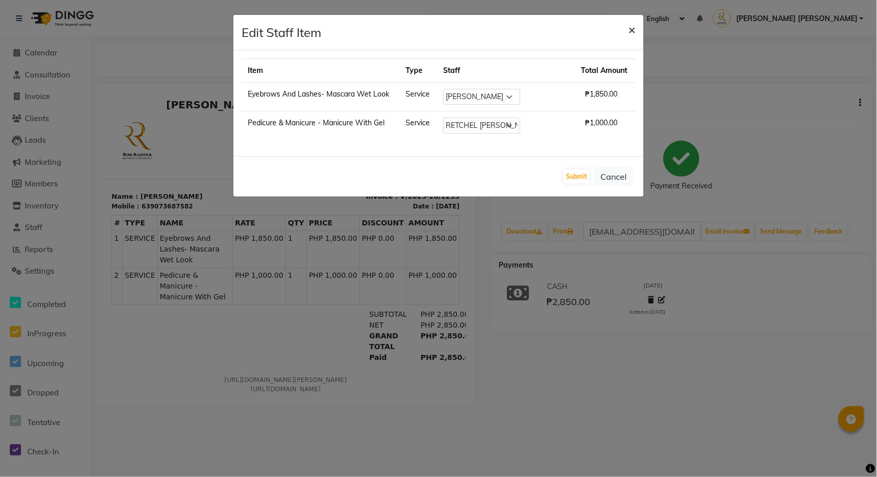
click at [630, 32] on span "×" at bounding box center [631, 29] width 7 height 15
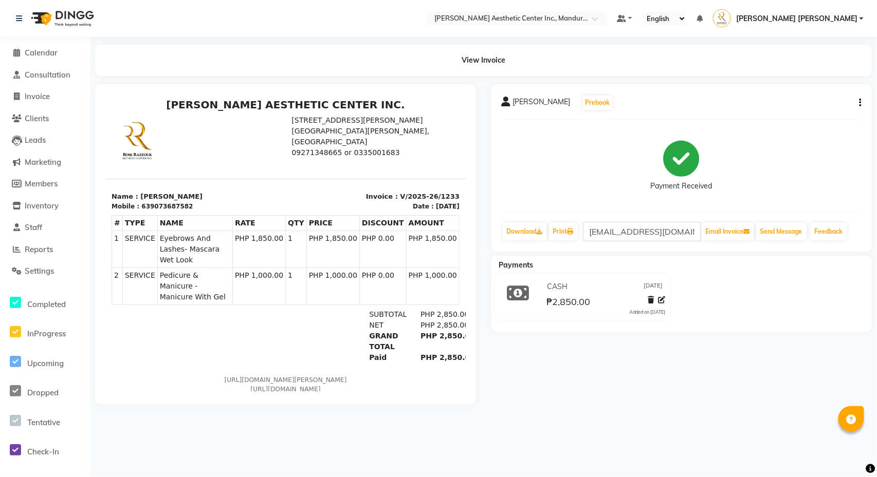
click at [857, 105] on button "button" at bounding box center [858, 103] width 6 height 11
click at [787, 103] on div "Edit Item Staff" at bounding box center [809, 102] width 70 height 13
select select "46222"
select select "46411"
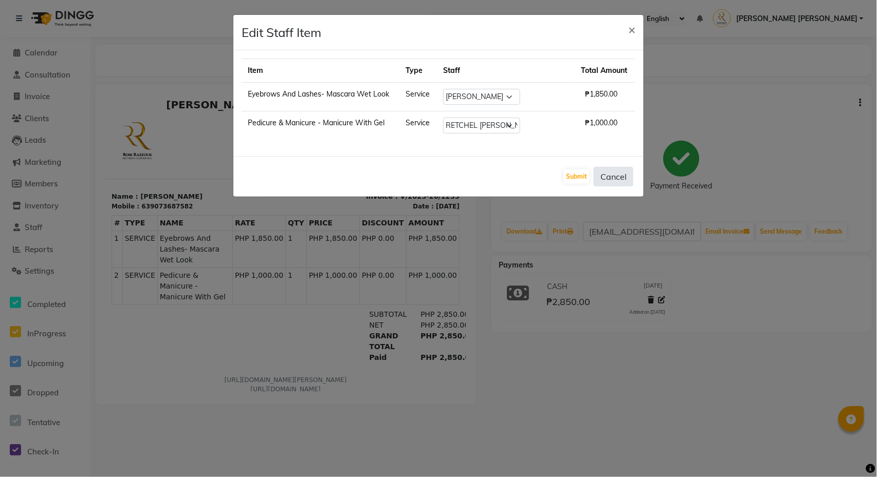
click at [615, 180] on button "Cancel" at bounding box center [614, 177] width 40 height 20
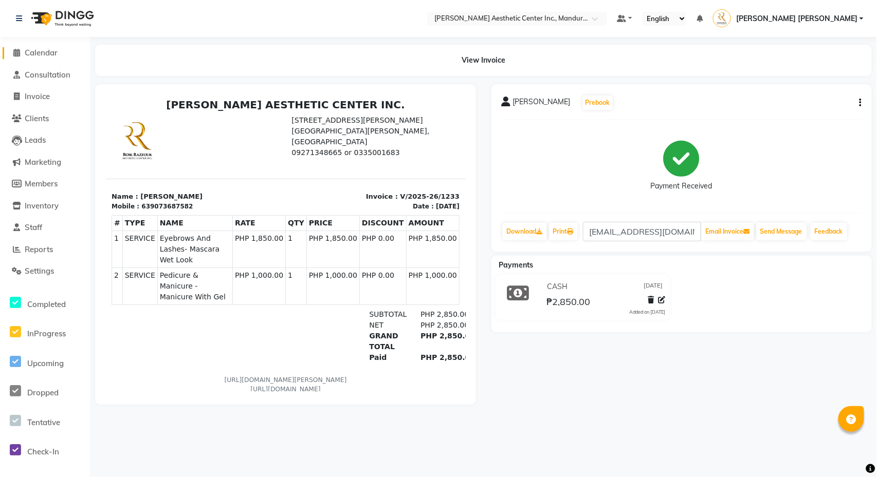
click at [48, 50] on span "Calendar" at bounding box center [41, 53] width 33 height 10
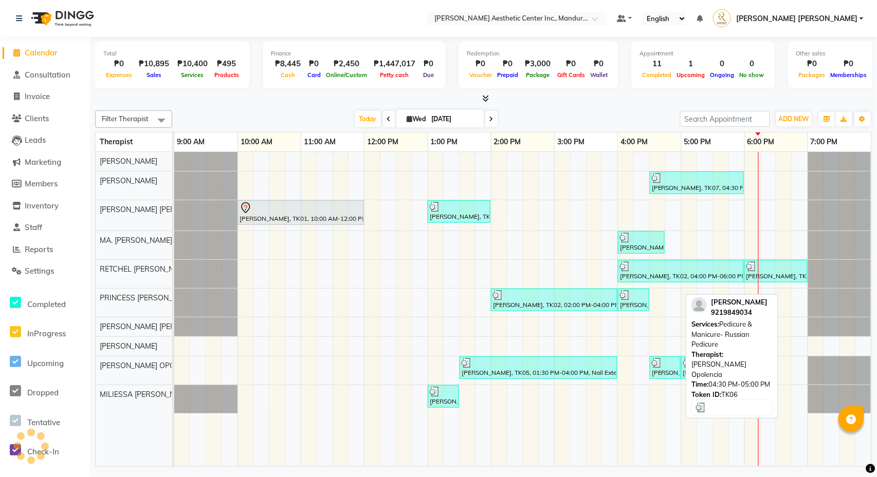
click at [676, 375] on div "[PERSON_NAME], TK06, 04:30 PM-05:00 PM, Pedicure & Manicure- Russian Pedicure" at bounding box center [665, 368] width 29 height 20
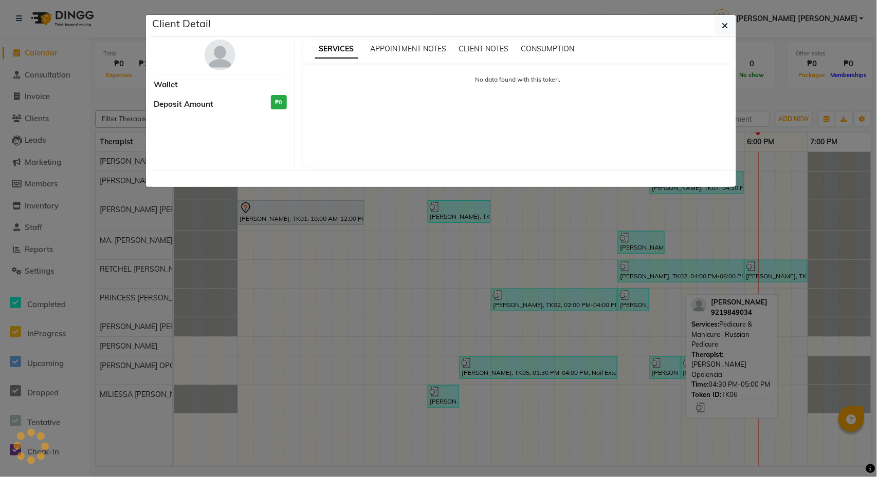
select select "3"
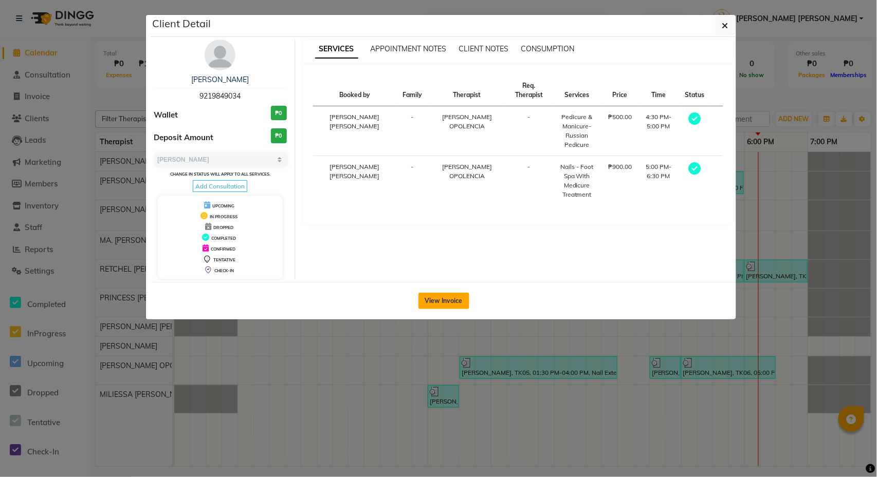
click at [445, 305] on button "View Invoice" at bounding box center [443, 301] width 51 height 16
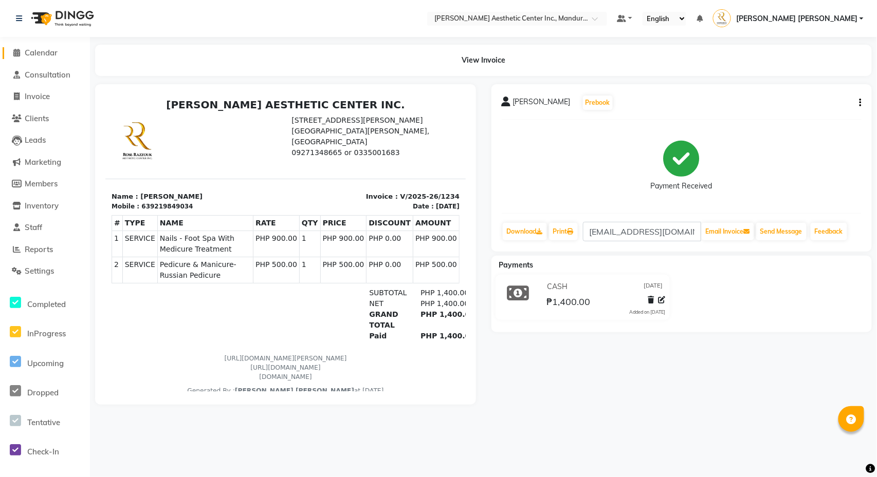
click at [19, 50] on icon at bounding box center [17, 53] width 7 height 8
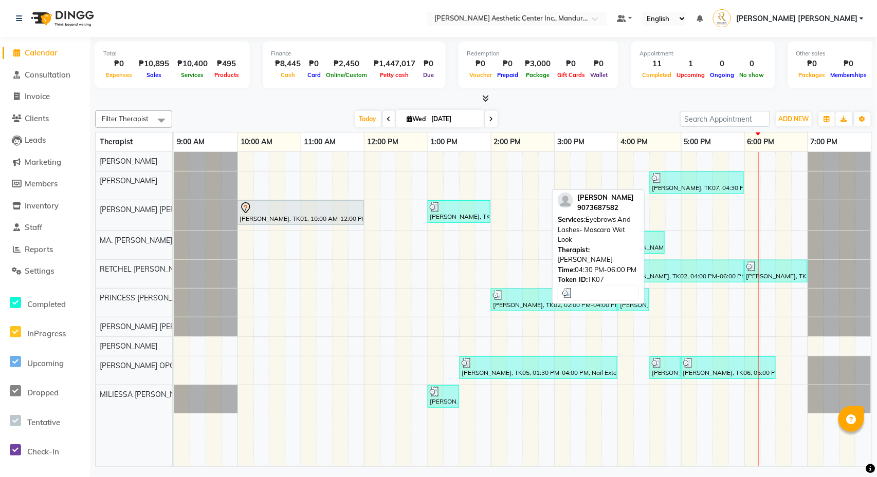
click at [693, 184] on div "[PERSON_NAME], TK07, 04:30 PM-06:00 PM, Eyebrows And Lashes- Mascara Wet Look" at bounding box center [697, 183] width 92 height 20
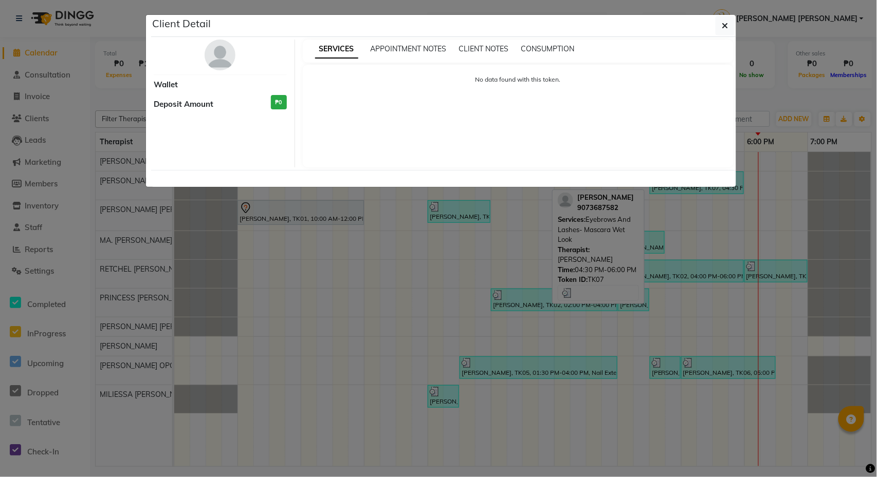
select select "3"
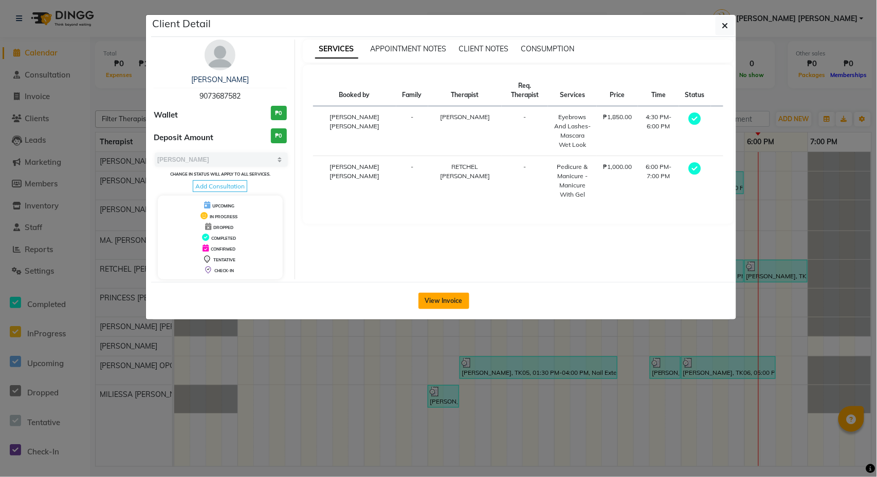
click at [449, 309] on button "View Invoice" at bounding box center [443, 301] width 51 height 16
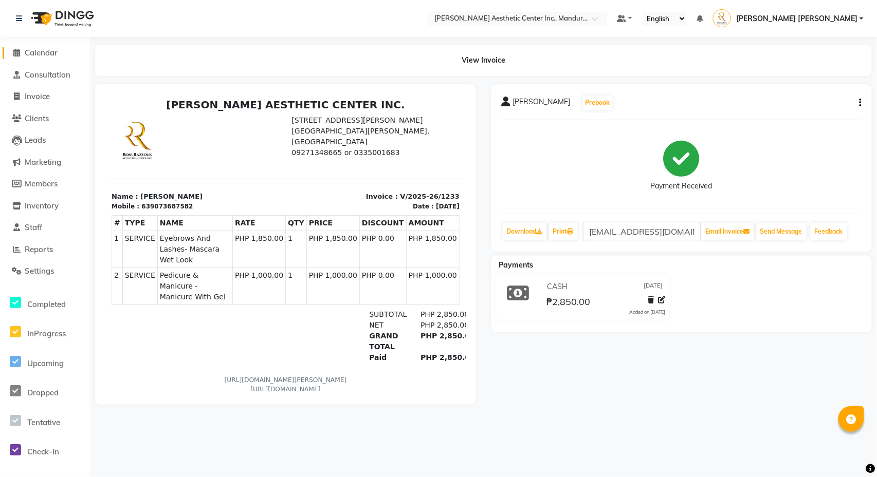
click at [27, 53] on span "Calendar" at bounding box center [41, 53] width 33 height 10
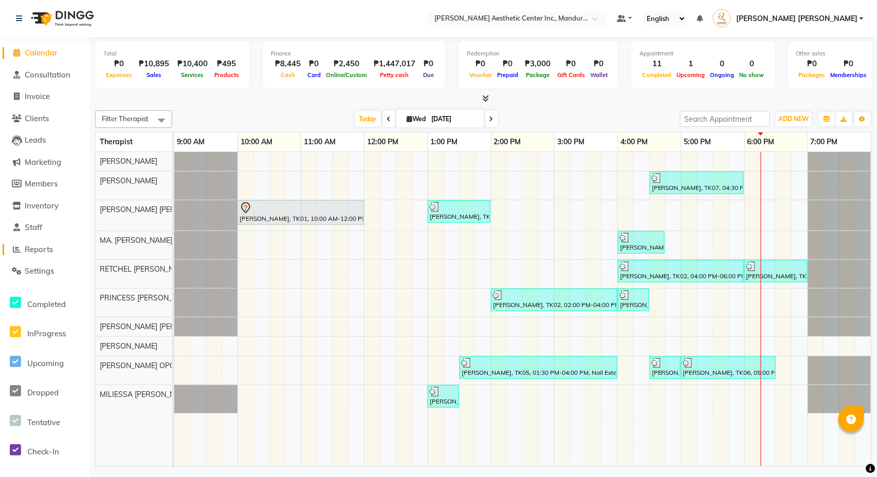
click at [19, 246] on icon at bounding box center [17, 250] width 8 height 8
